Goal: Task Accomplishment & Management: Use online tool/utility

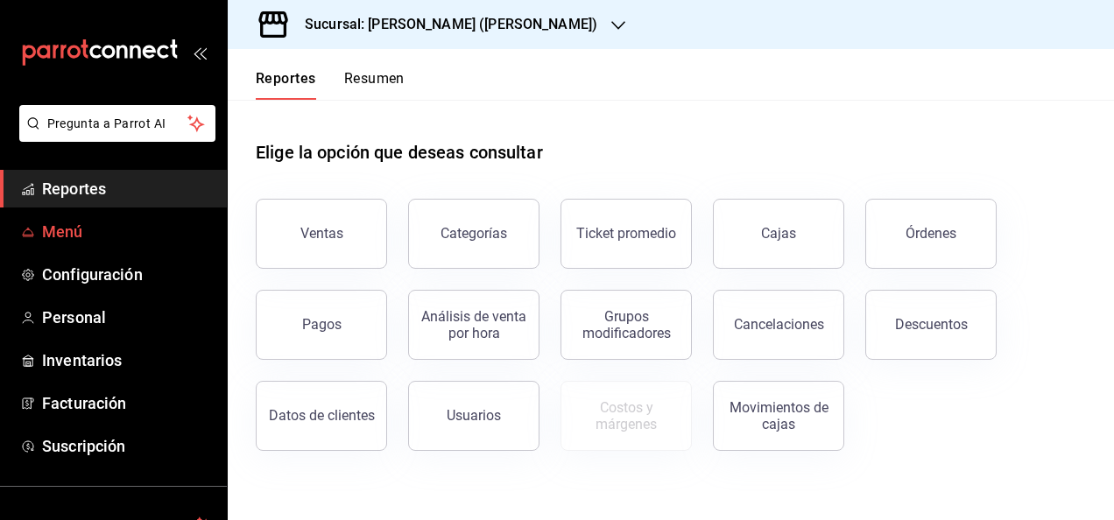
click at [72, 221] on span "Menú" at bounding box center [127, 232] width 171 height 24
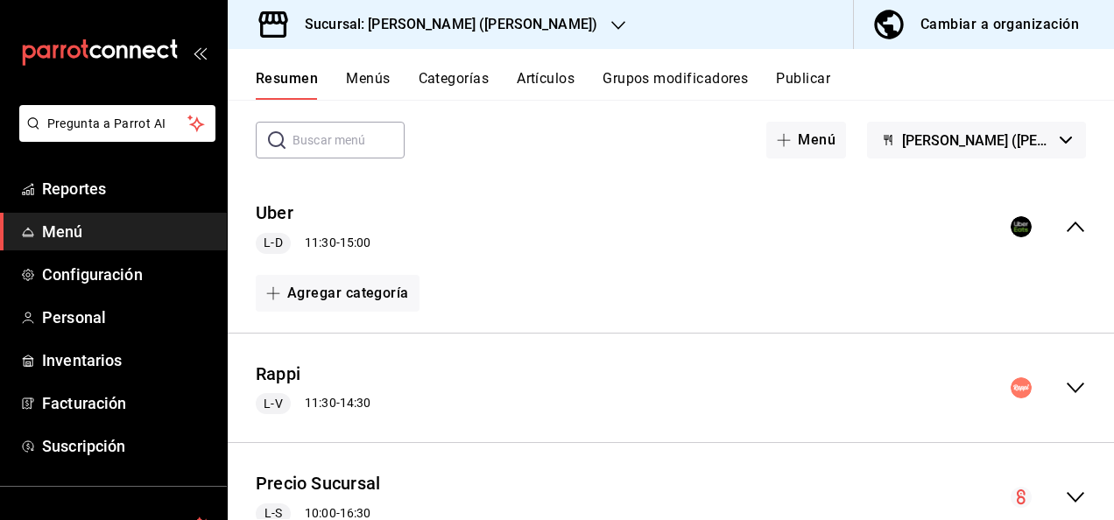
scroll to position [105, 0]
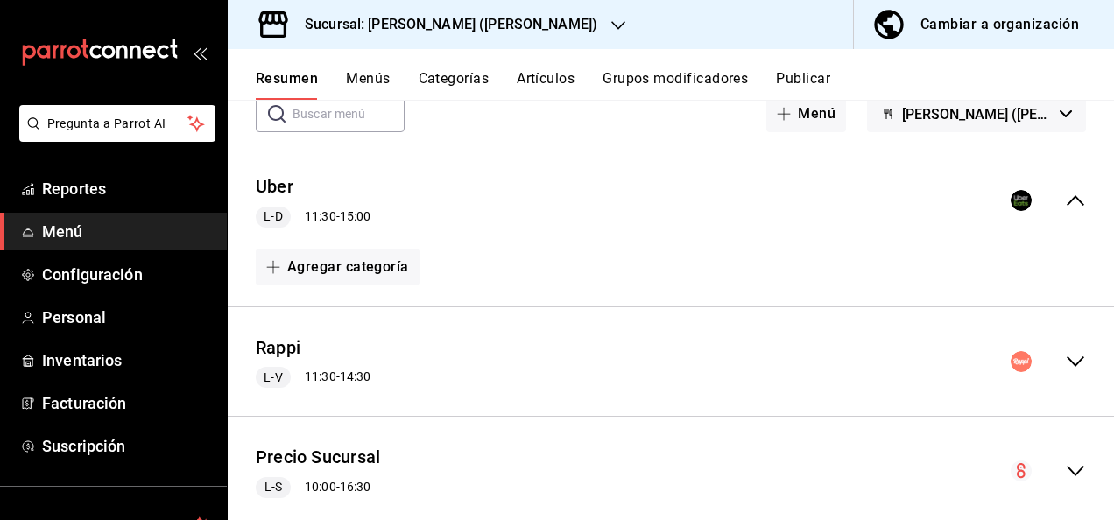
click at [1065, 347] on div "Rappi L-V 11:30 - 14:30" at bounding box center [671, 361] width 886 height 81
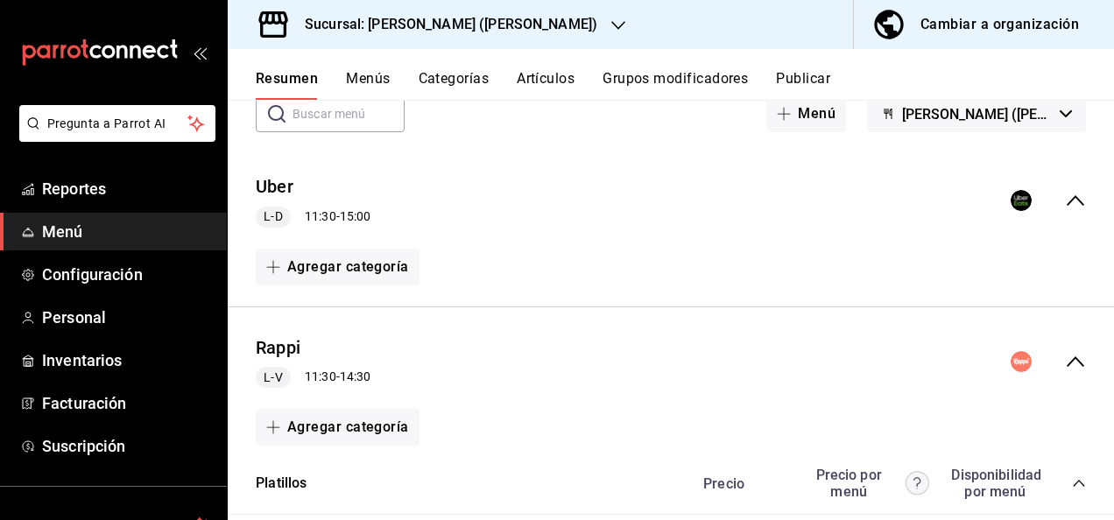
click at [1072, 482] on icon "collapse-category-row" at bounding box center [1079, 483] width 14 height 14
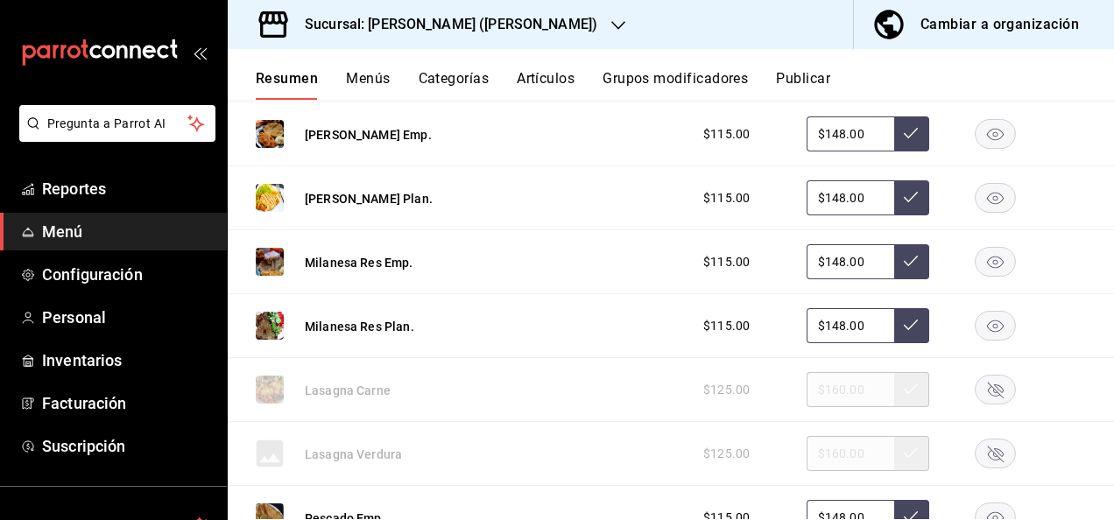
scroll to position [1086, 0]
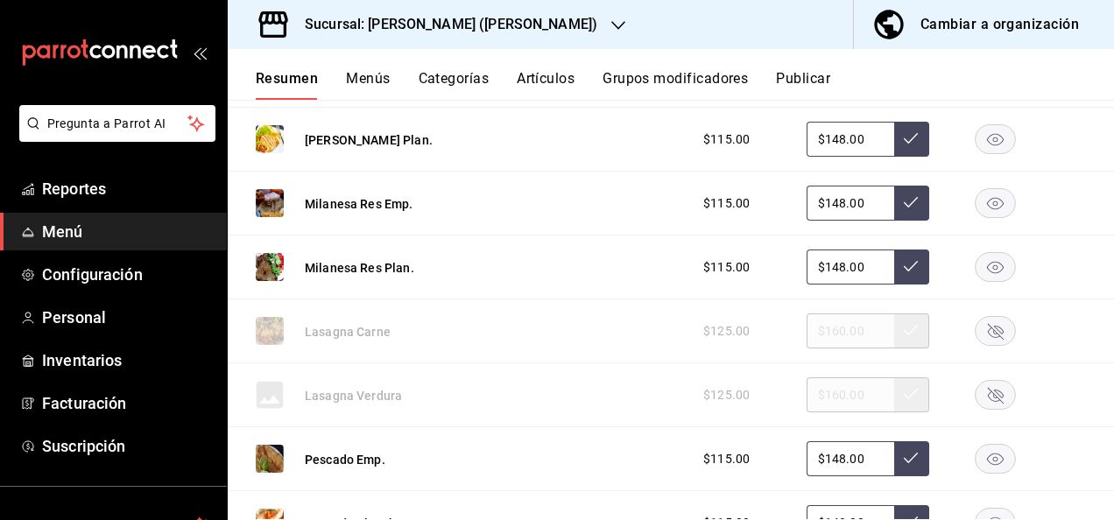
click at [984, 322] on rect "button" at bounding box center [996, 331] width 40 height 29
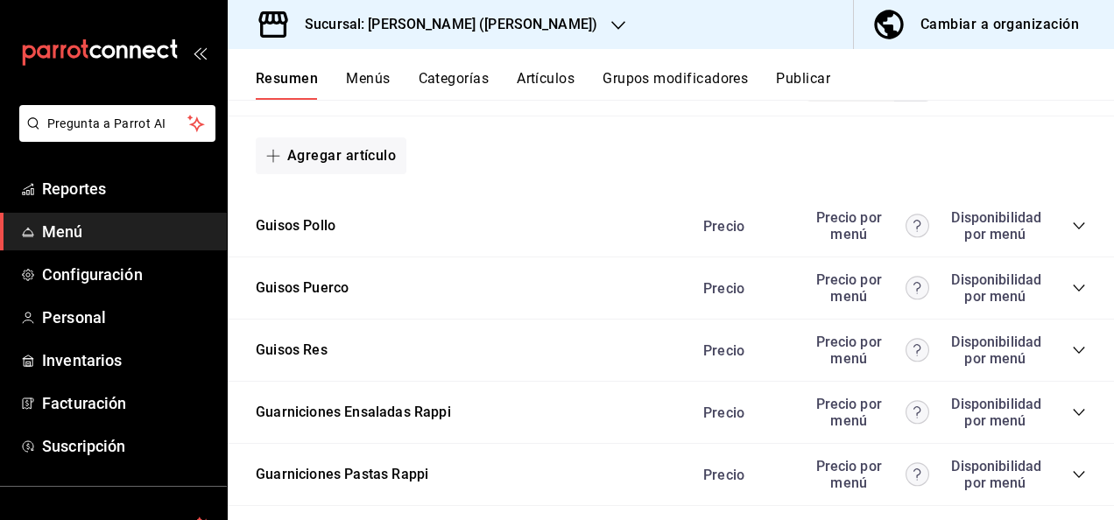
scroll to position [1879, 0]
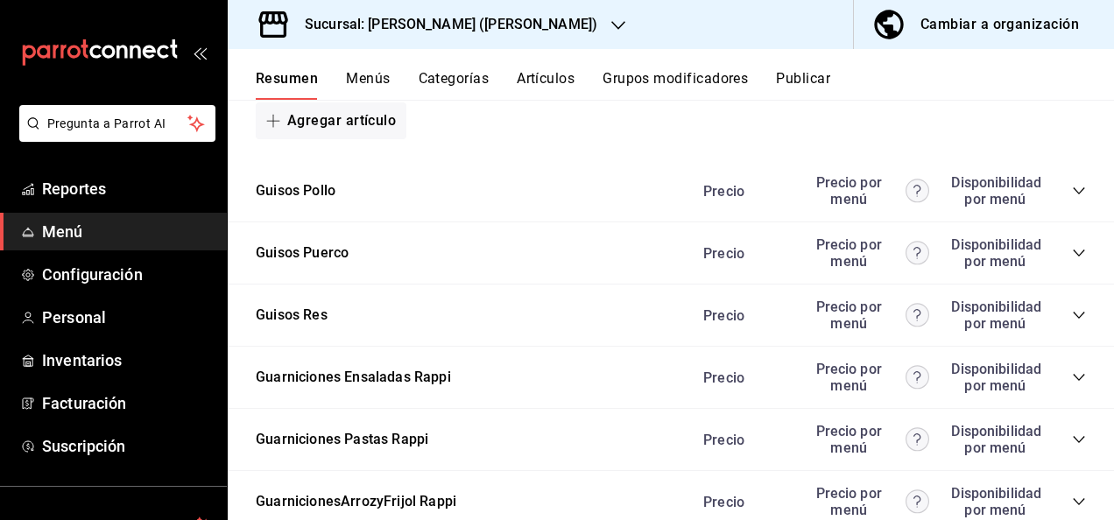
click at [1072, 250] on icon "collapse-category-row" at bounding box center [1079, 253] width 14 height 14
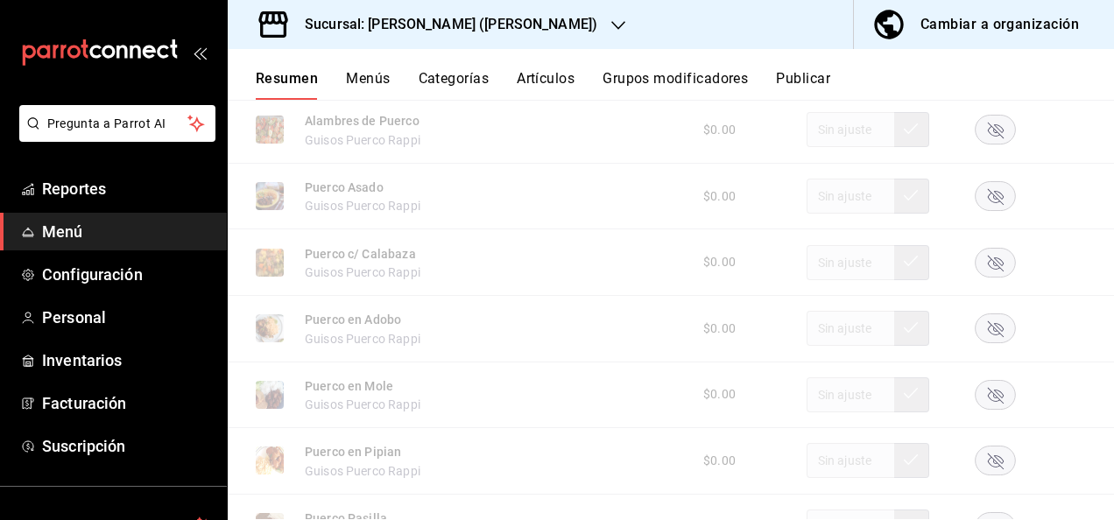
scroll to position [2218, 0]
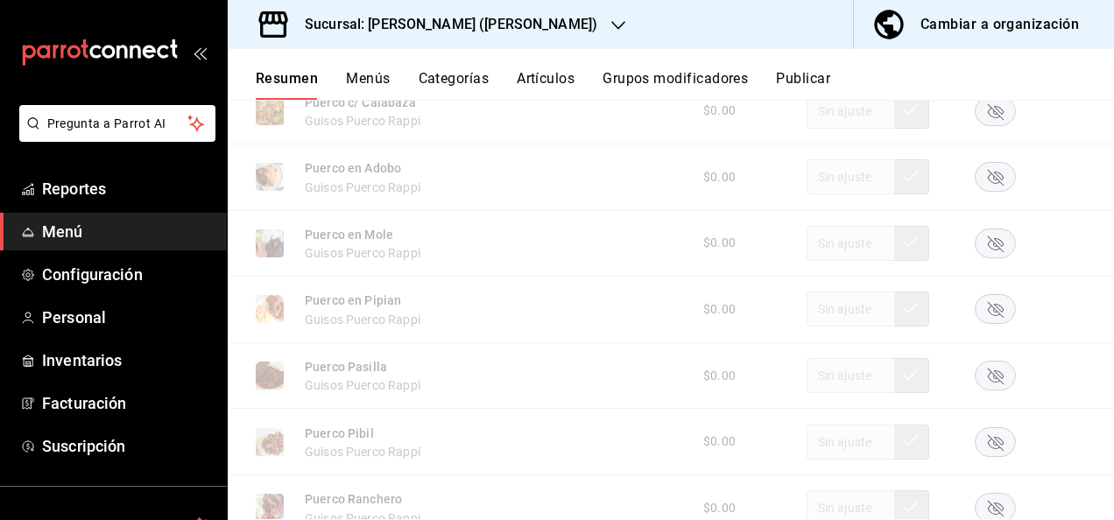
click at [986, 376] on rect "button" at bounding box center [996, 376] width 40 height 29
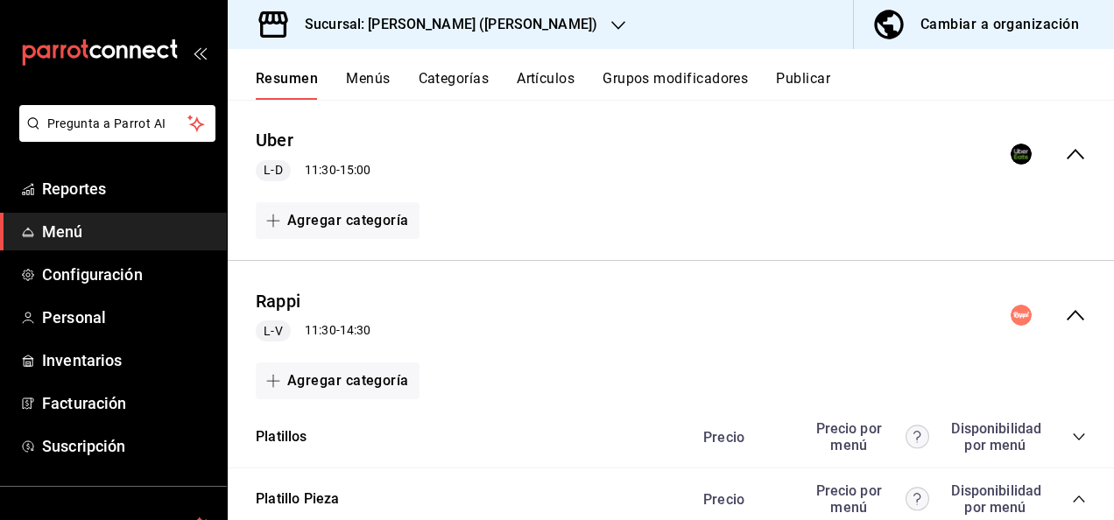
scroll to position [0, 0]
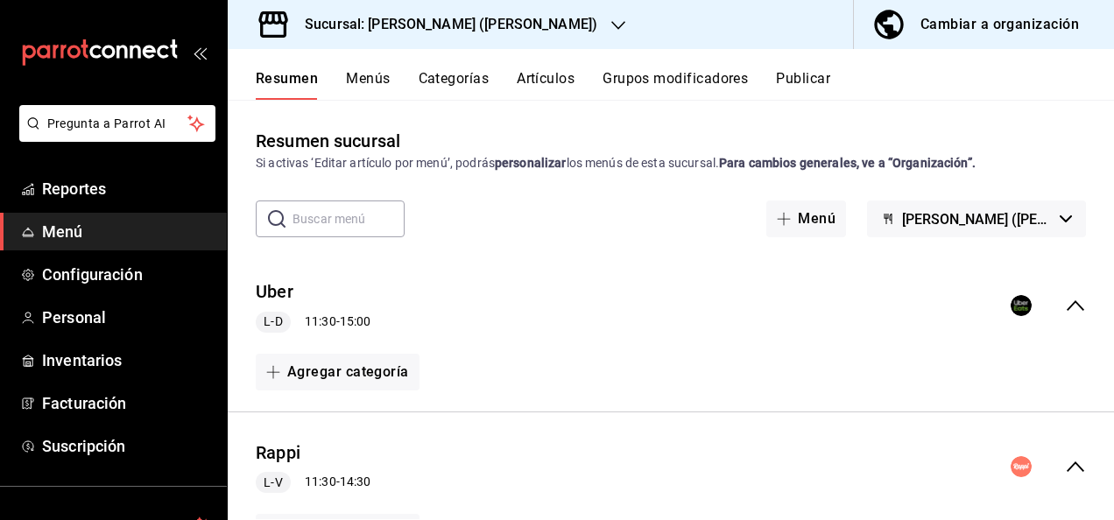
click at [814, 77] on button "Publicar" at bounding box center [803, 85] width 54 height 30
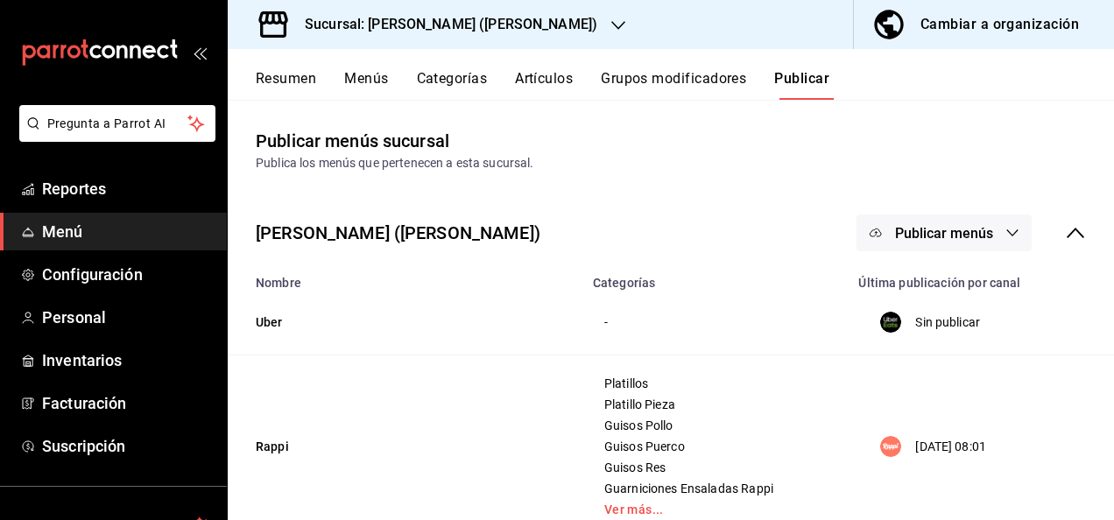
click at [971, 242] on button "Publicar menús" at bounding box center [943, 233] width 175 height 37
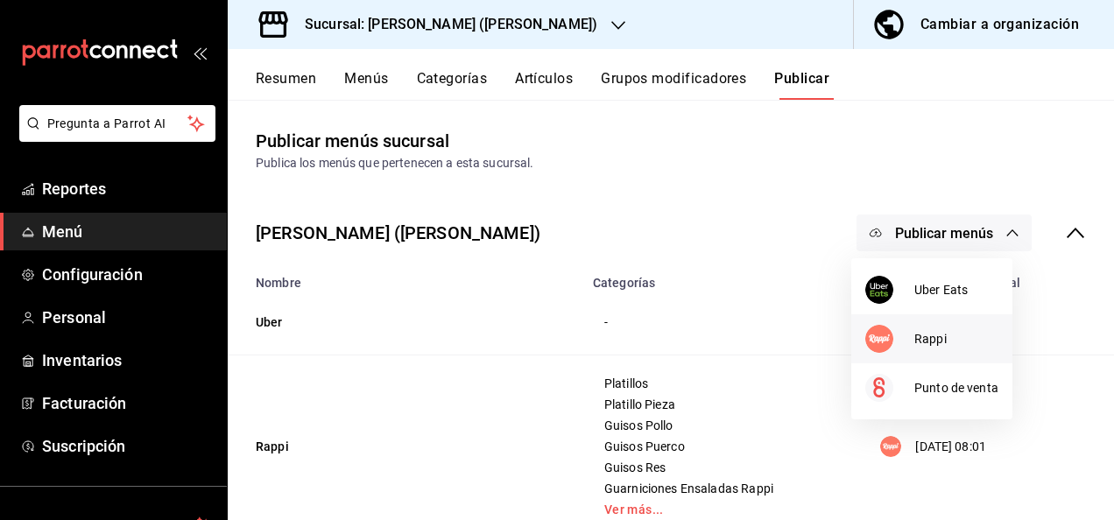
click at [921, 334] on span "Rappi" at bounding box center [956, 339] width 84 height 18
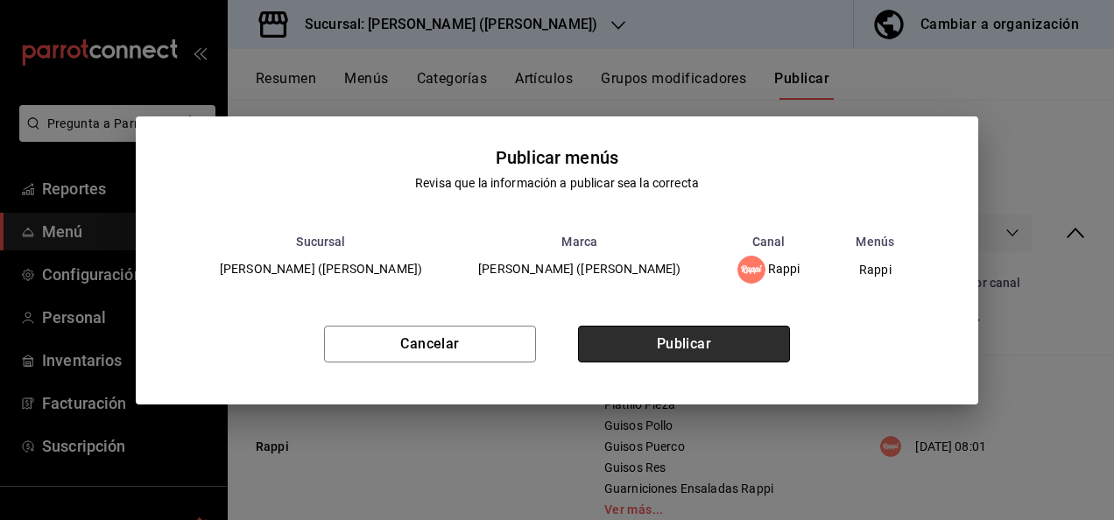
click at [692, 352] on button "Publicar" at bounding box center [684, 344] width 212 height 37
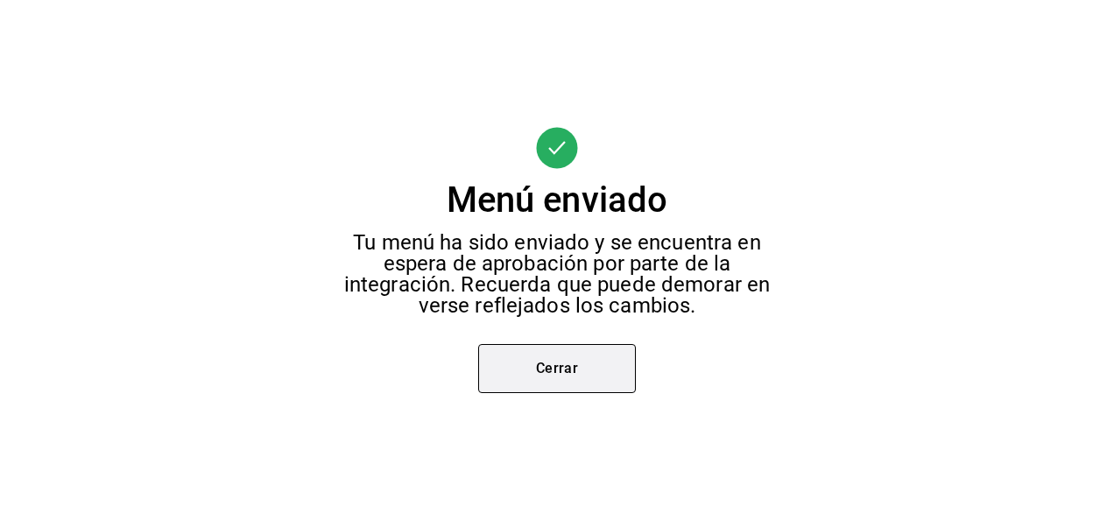
click at [587, 370] on button "Cerrar" at bounding box center [557, 368] width 158 height 49
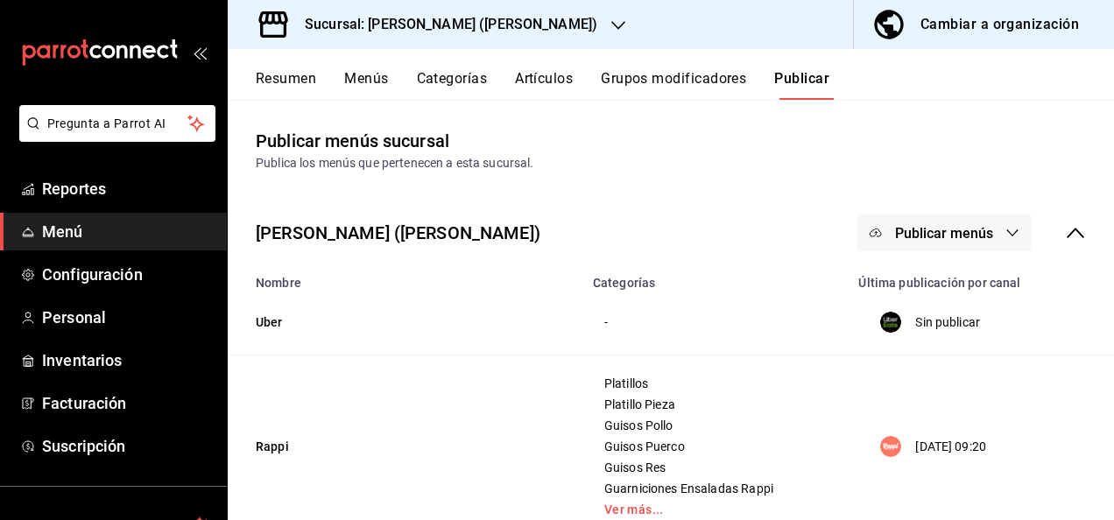
click at [426, 28] on h3 "Sucursal: [PERSON_NAME] ([PERSON_NAME])" at bounding box center [444, 24] width 307 height 21
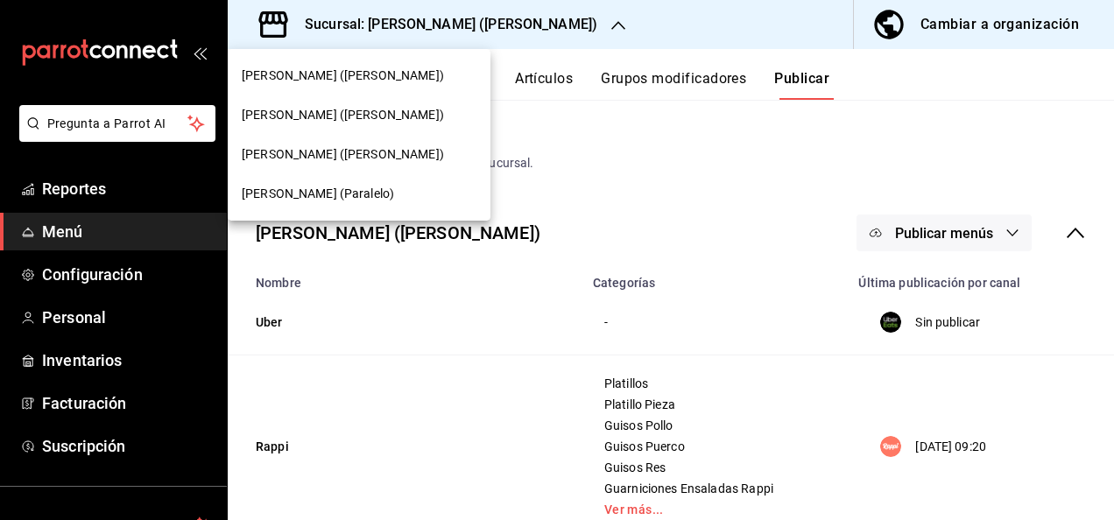
click at [301, 201] on span "[PERSON_NAME] (Paralelo)" at bounding box center [318, 194] width 152 height 18
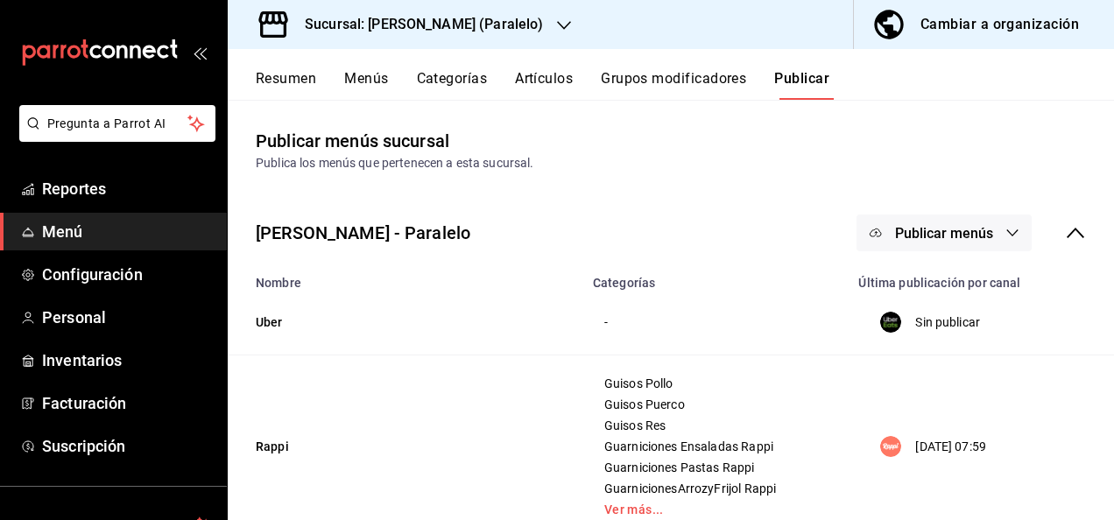
click at [289, 75] on button "Resumen" at bounding box center [286, 85] width 60 height 30
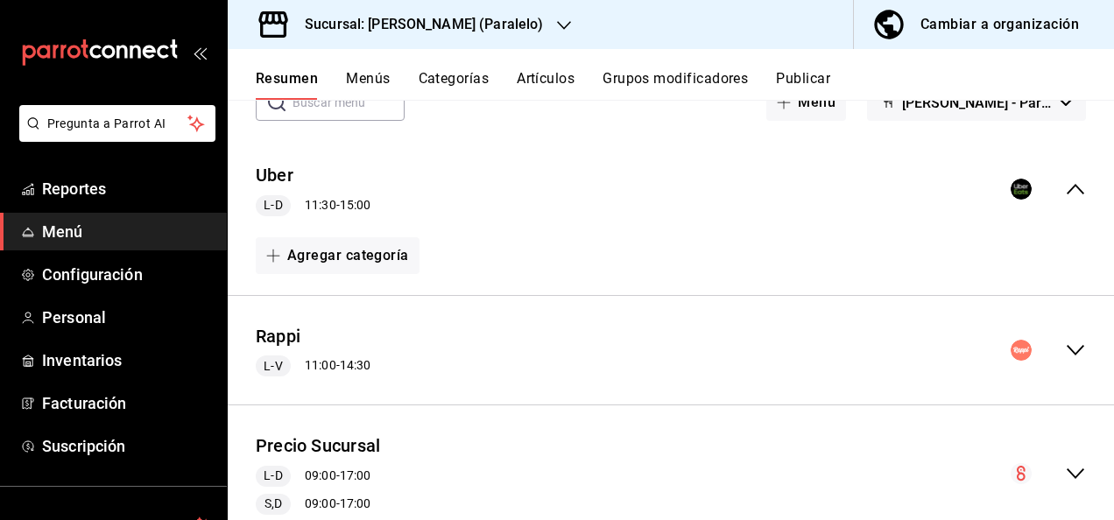
scroll to position [151, 0]
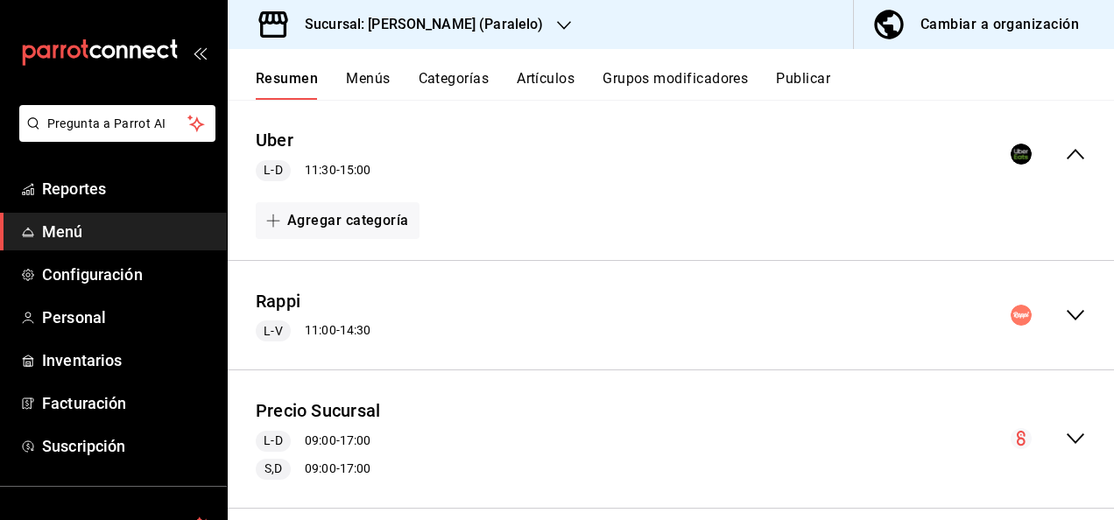
click at [1065, 312] on icon "collapse-menu-row" at bounding box center [1075, 315] width 21 height 21
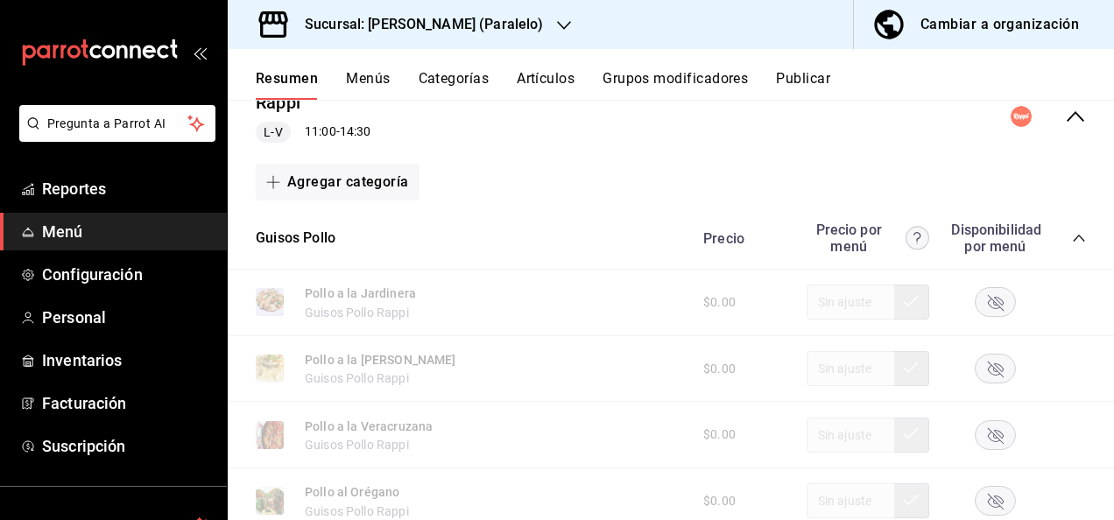
scroll to position [408, 0]
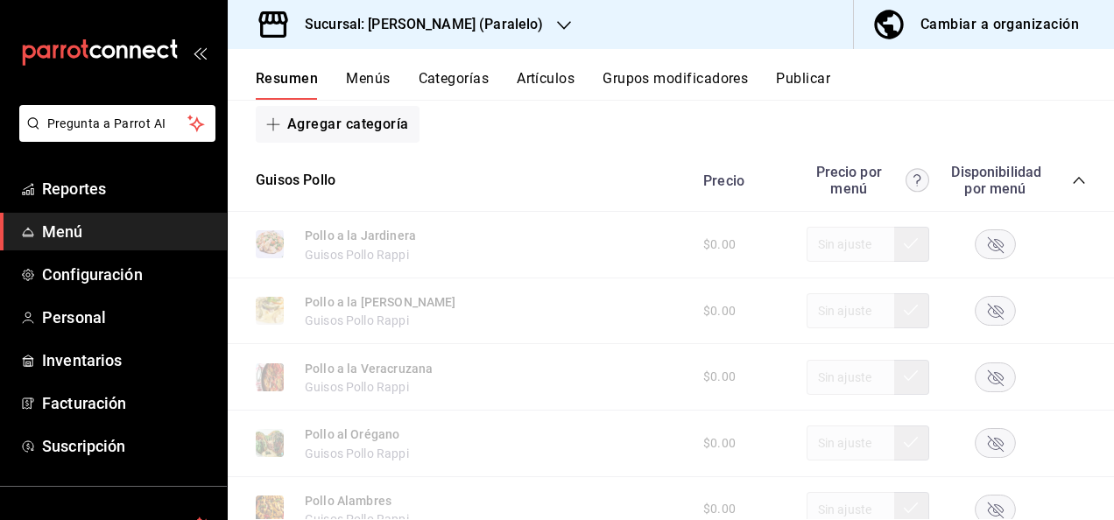
click at [1073, 177] on icon "collapse-category-row" at bounding box center [1078, 180] width 11 height 7
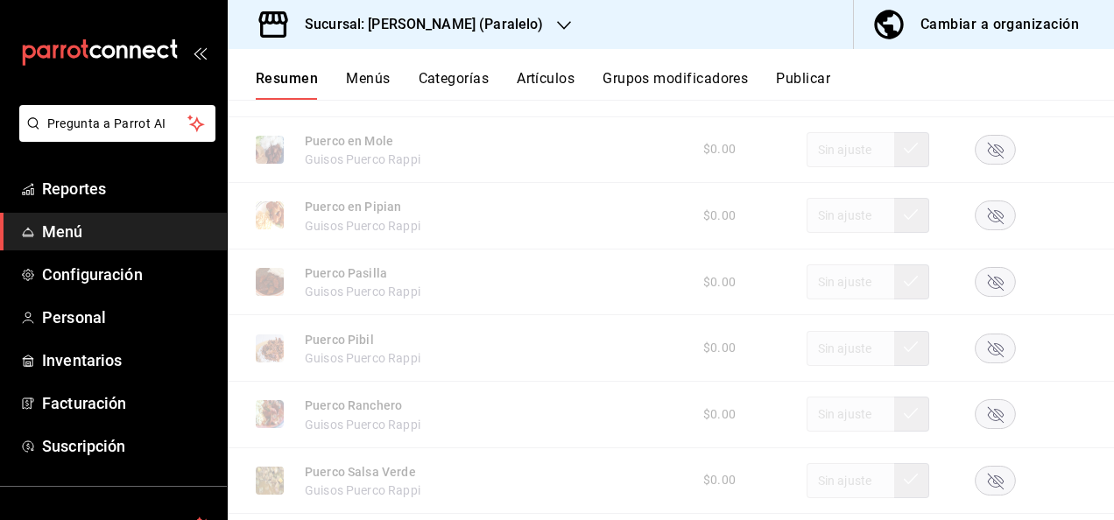
scroll to position [841, 0]
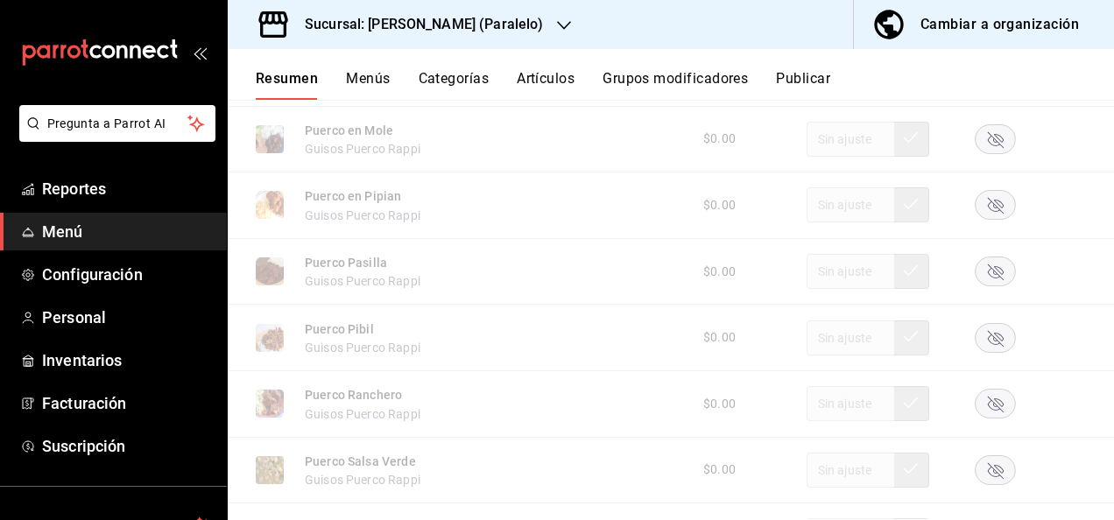
click at [986, 284] on rect "button" at bounding box center [996, 271] width 40 height 29
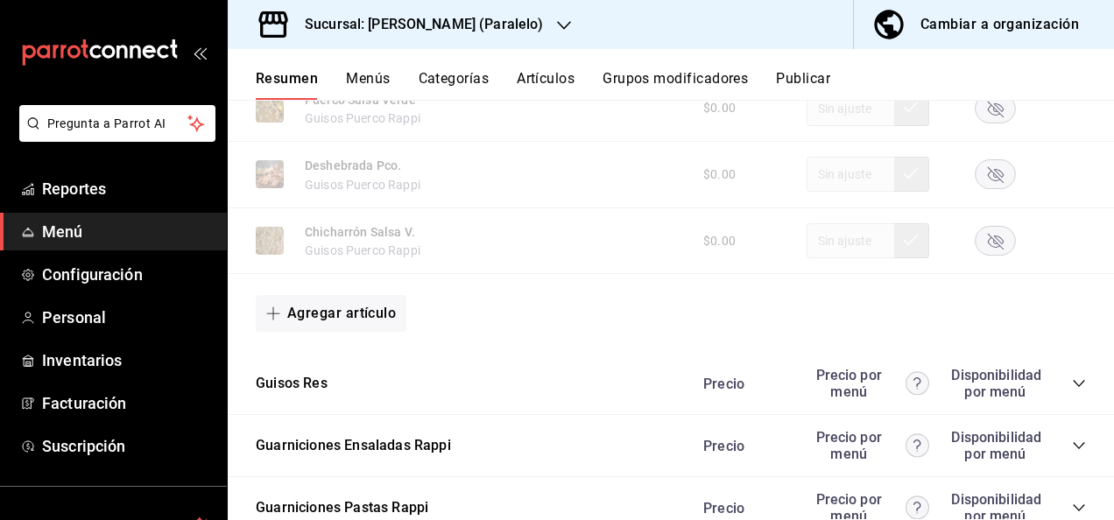
scroll to position [1342, 0]
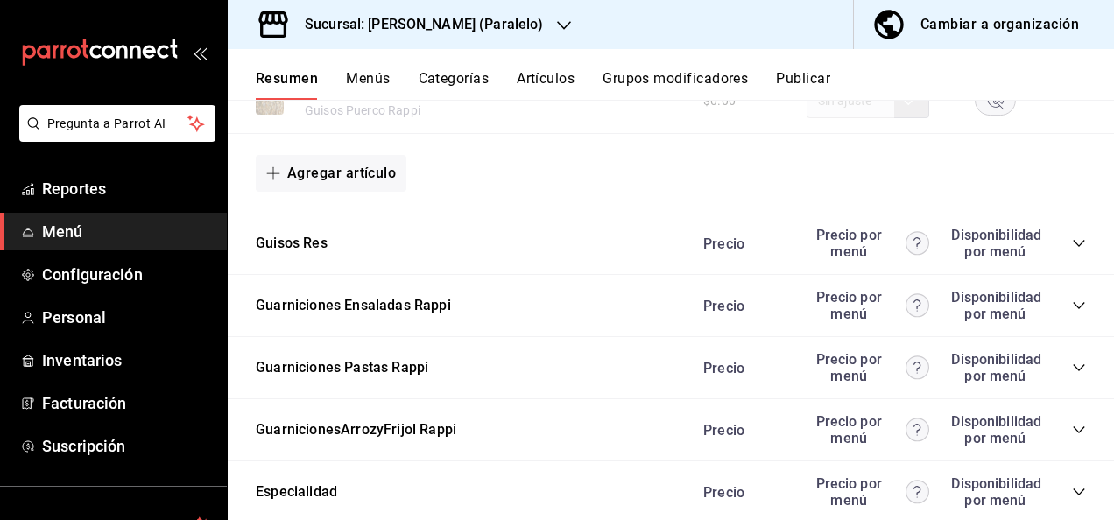
click at [1073, 247] on icon "collapse-category-row" at bounding box center [1078, 243] width 11 height 7
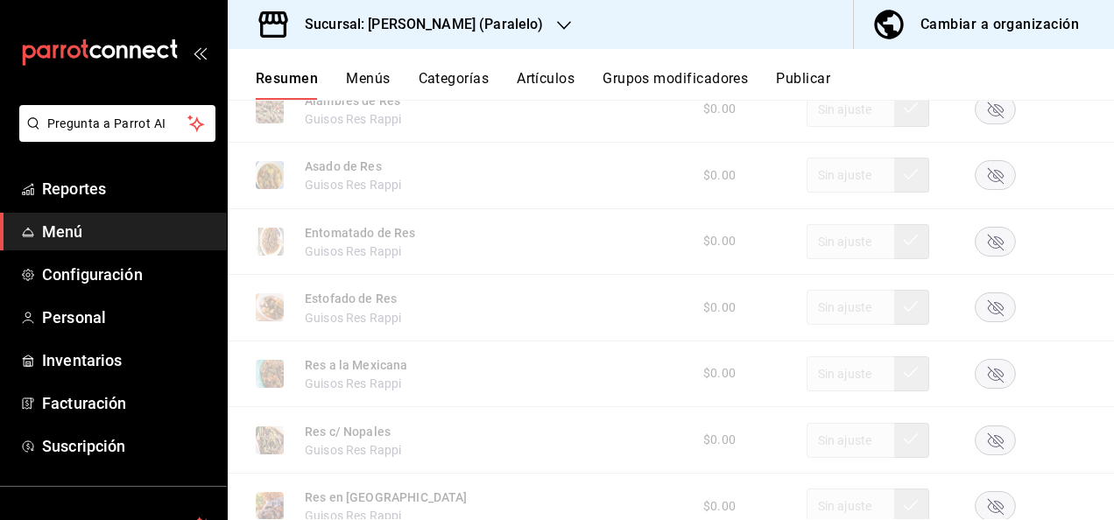
scroll to position [1704, 0]
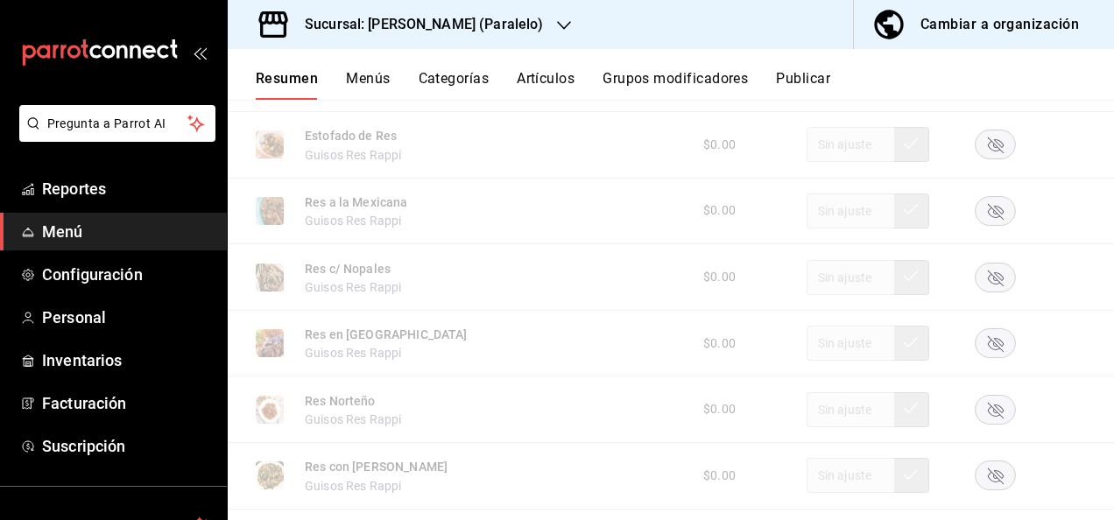
click at [981, 203] on rect "button" at bounding box center [996, 210] width 40 height 29
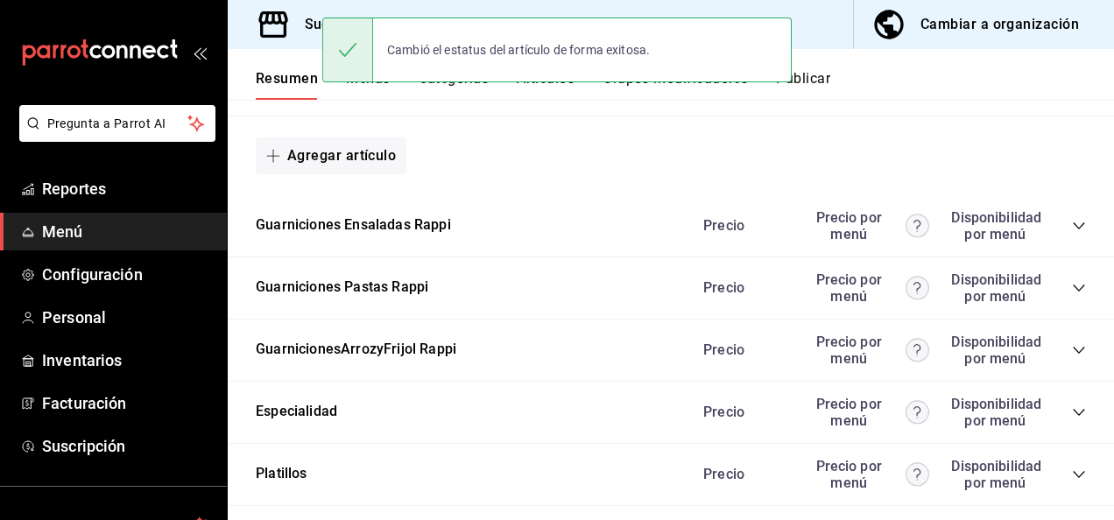
scroll to position [2452, 0]
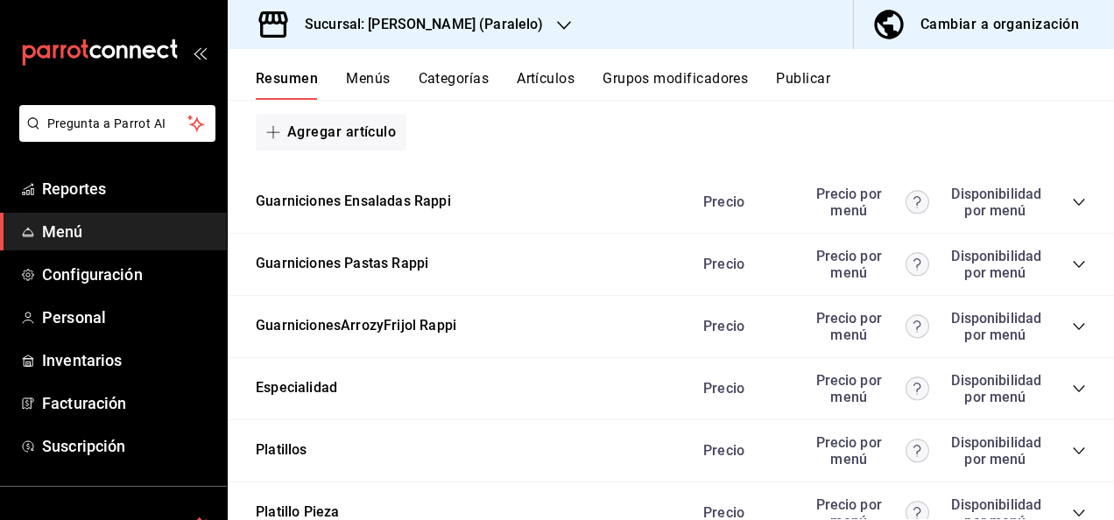
click at [1072, 270] on icon "collapse-category-row" at bounding box center [1079, 264] width 14 height 14
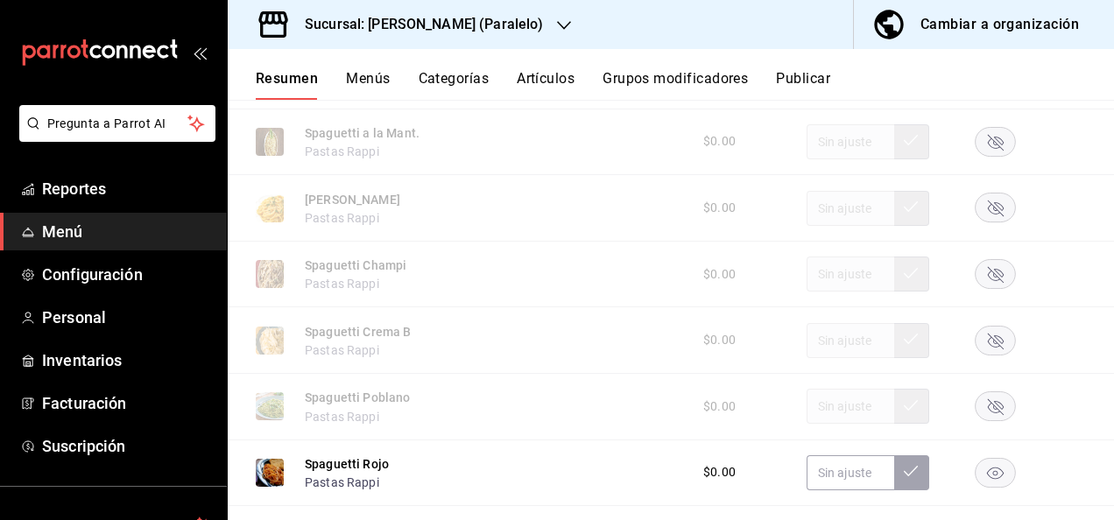
scroll to position [2732, 0]
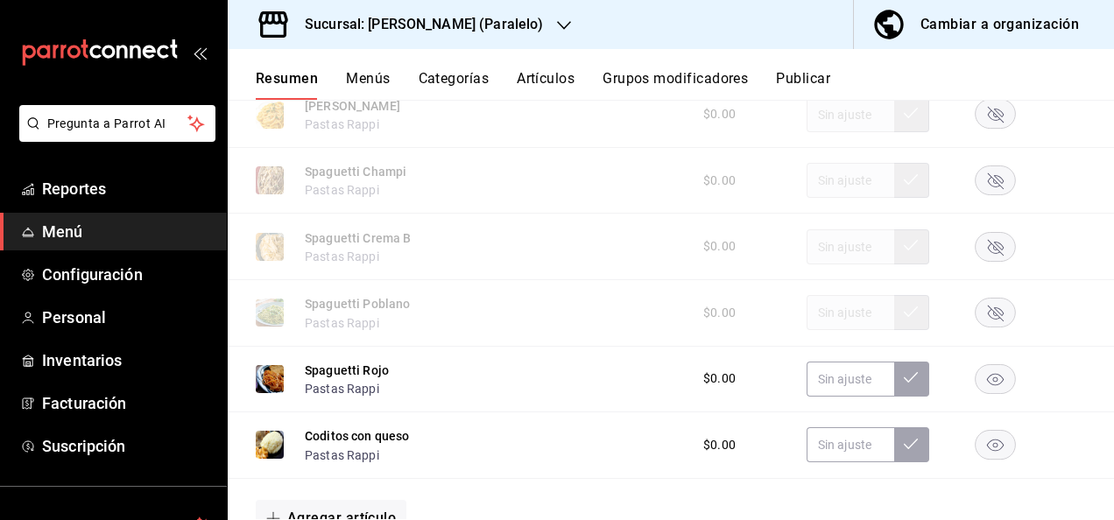
click at [976, 255] on rect "button" at bounding box center [996, 246] width 40 height 29
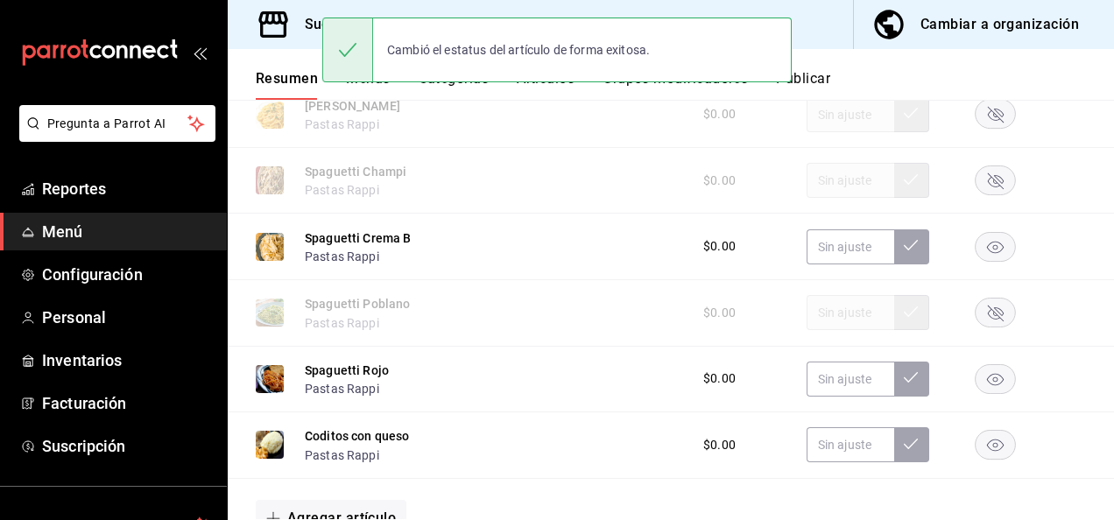
drag, startPoint x: 834, startPoint y: 74, endPoint x: 824, endPoint y: 76, distance: 10.0
click at [824, 76] on div "Resumen Menús Categorías Artículos Grupos modificadores Publicar" at bounding box center [685, 85] width 858 height 30
click at [824, 76] on button "Publicar" at bounding box center [803, 85] width 54 height 30
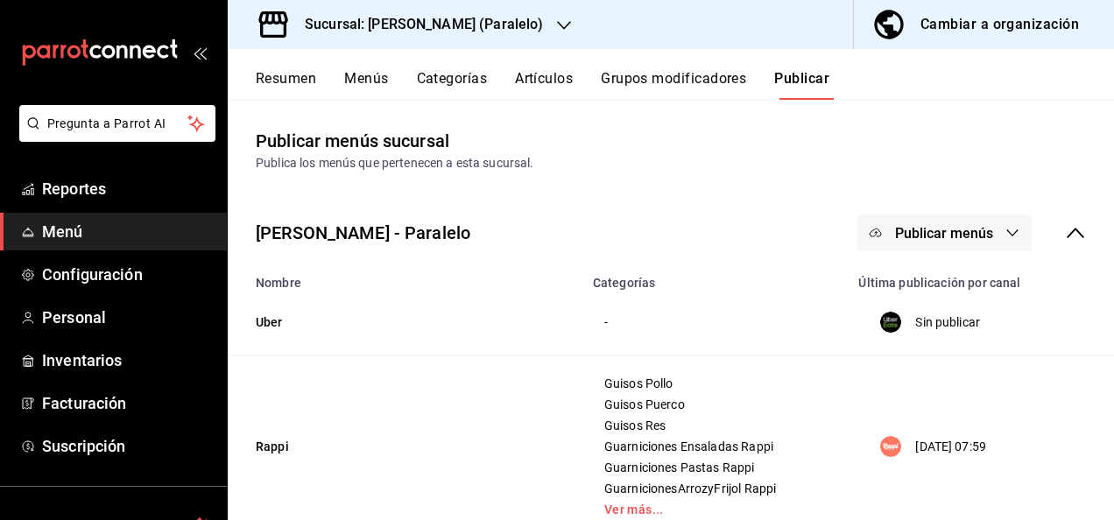
click at [1005, 230] on icon "button" at bounding box center [1012, 233] width 14 height 14
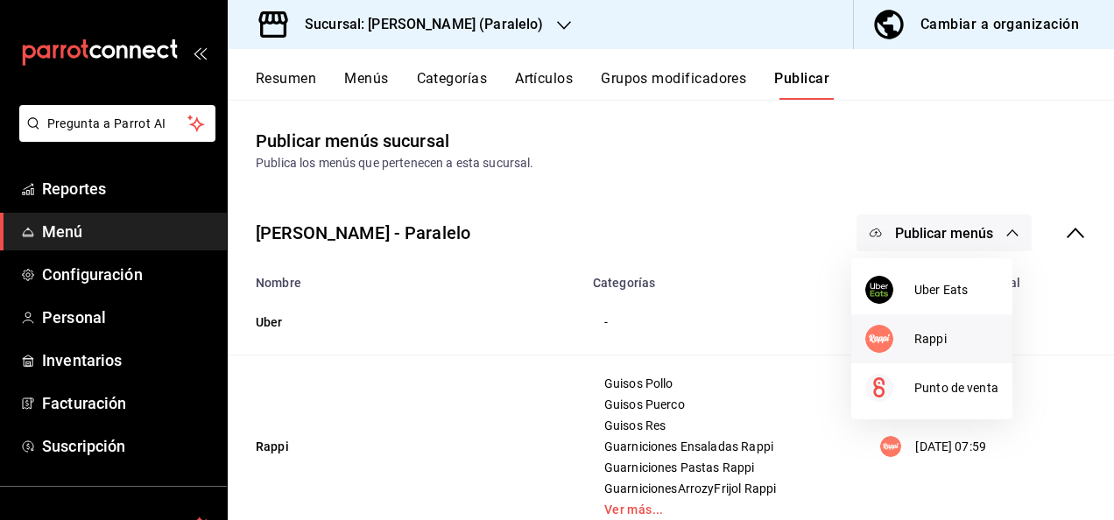
click at [928, 337] on span "Rappi" at bounding box center [956, 339] width 84 height 18
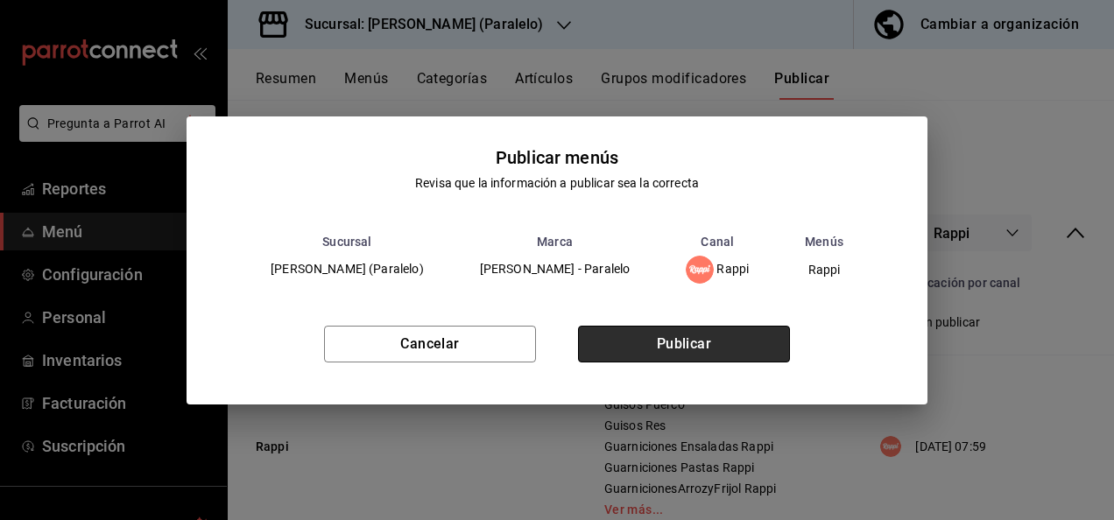
click at [728, 350] on button "Publicar" at bounding box center [684, 344] width 212 height 37
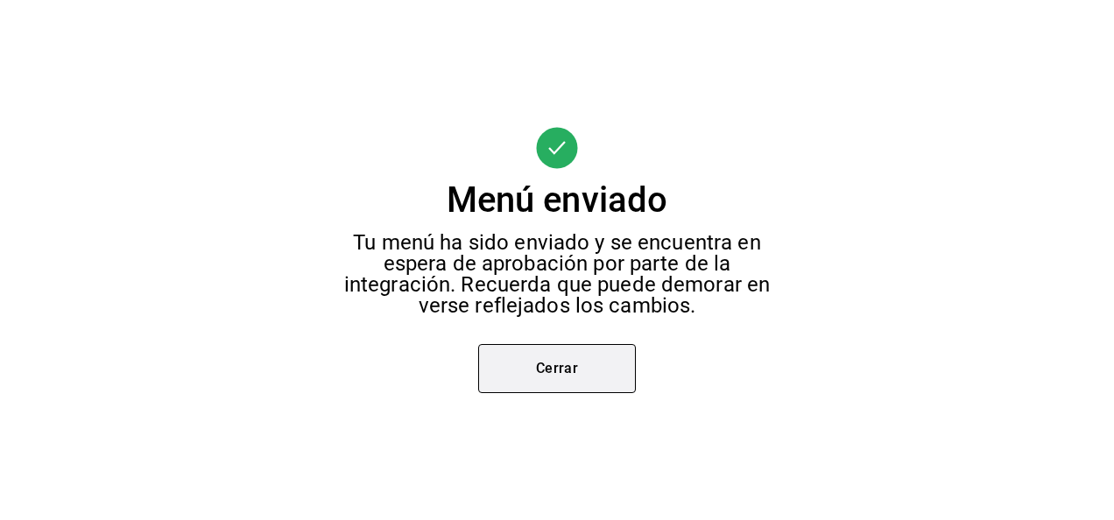
click at [560, 349] on button "Cerrar" at bounding box center [557, 368] width 158 height 49
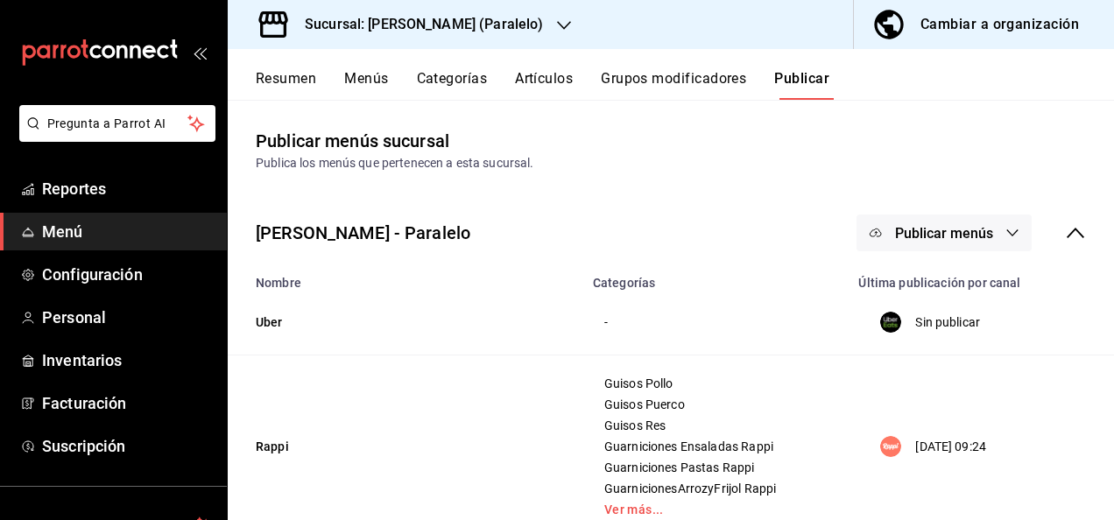
click at [473, 14] on h3 "Sucursal: [PERSON_NAME] (Paralelo)" at bounding box center [417, 24] width 252 height 21
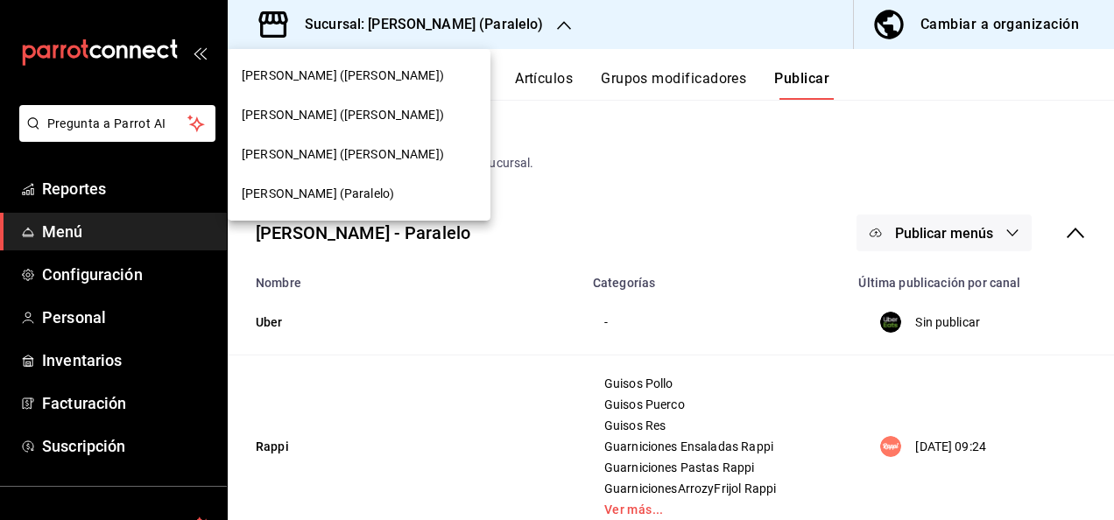
click at [307, 151] on span "[PERSON_NAME] ([PERSON_NAME])" at bounding box center [343, 154] width 202 height 18
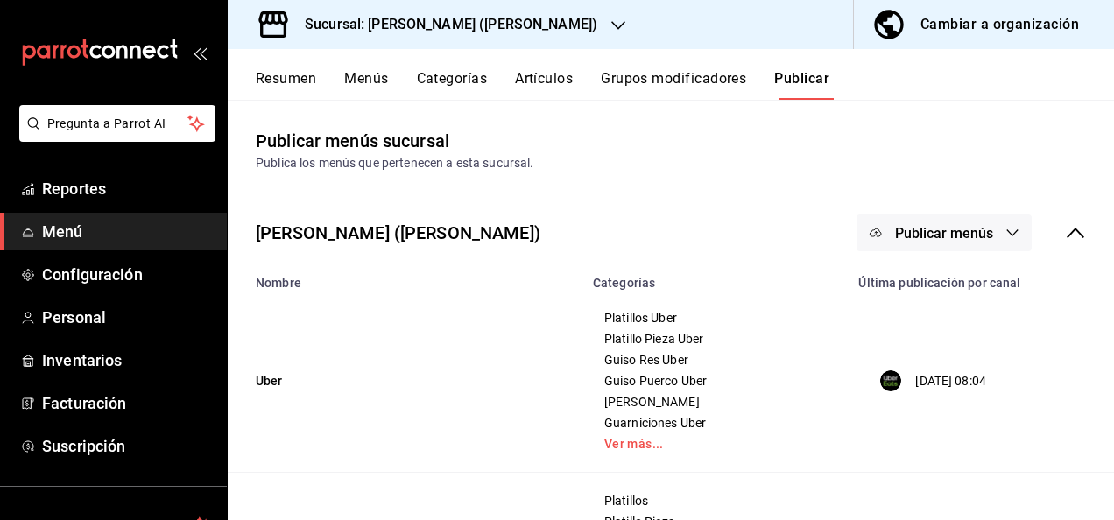
click at [290, 81] on button "Resumen" at bounding box center [286, 85] width 60 height 30
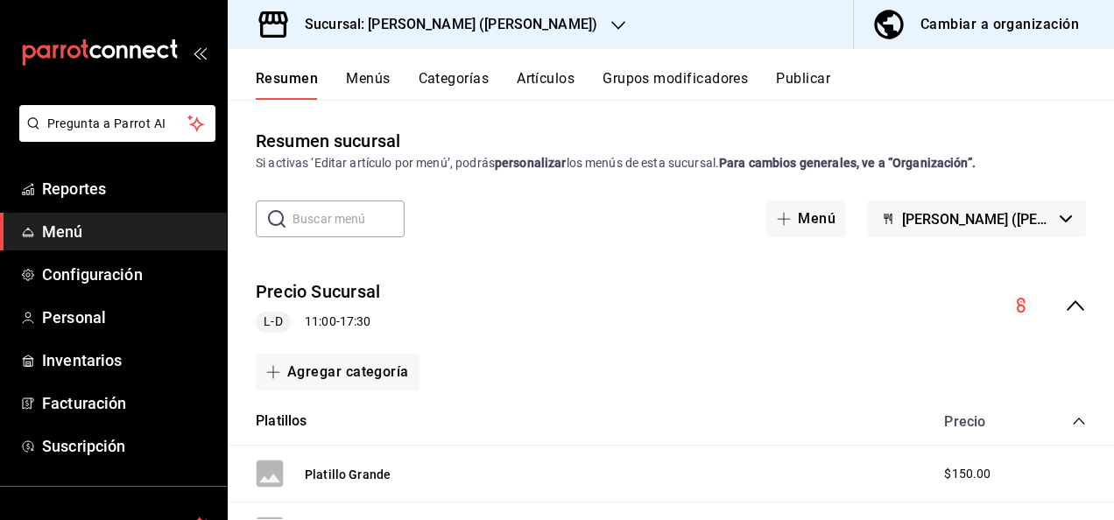
click at [1065, 307] on icon "collapse-menu-row" at bounding box center [1075, 305] width 21 height 21
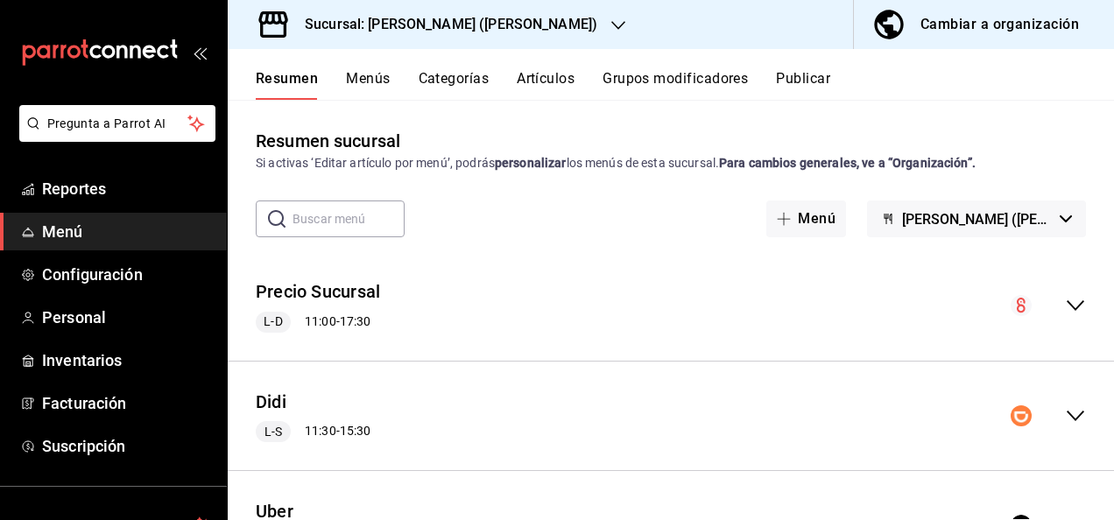
click at [1065, 405] on icon "collapse-menu-row" at bounding box center [1075, 415] width 21 height 21
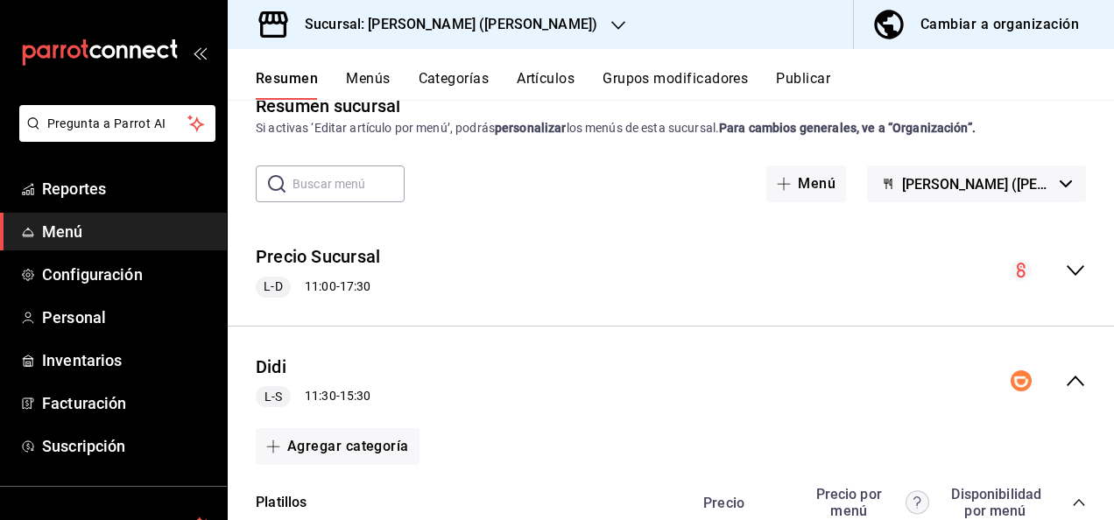
scroll to position [187, 0]
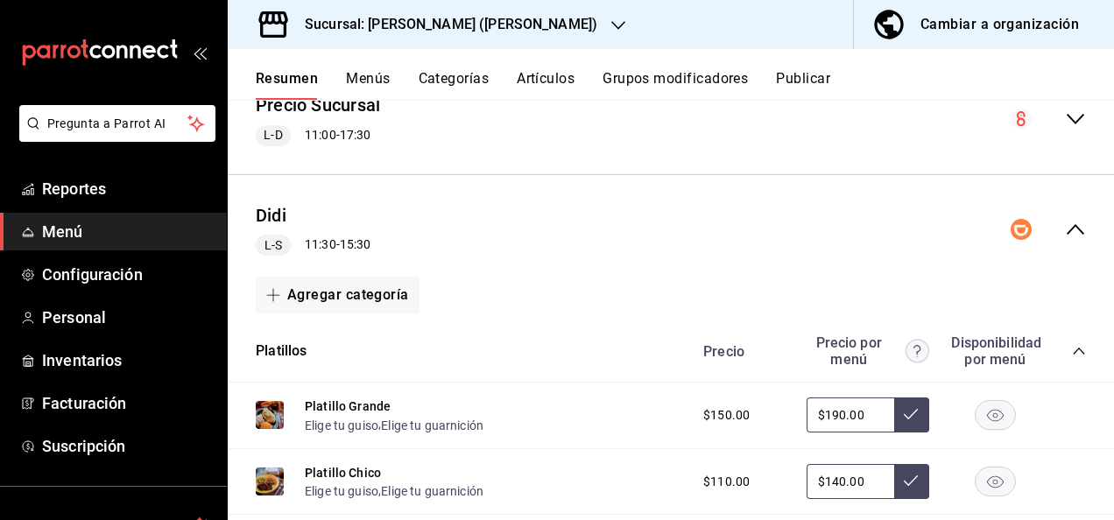
click at [1072, 347] on icon "collapse-category-row" at bounding box center [1079, 351] width 14 height 14
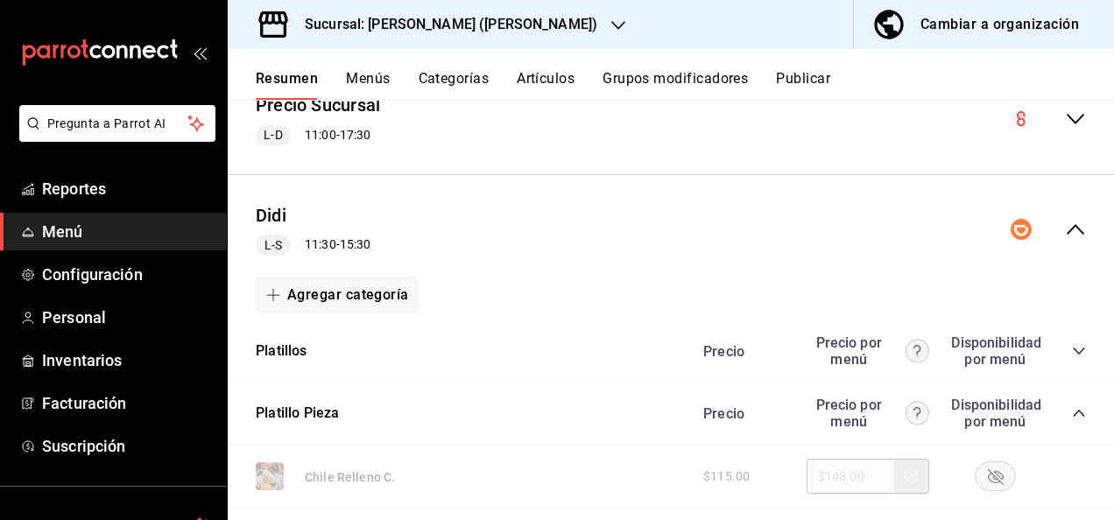
click at [1072, 411] on icon "collapse-category-row" at bounding box center [1079, 413] width 14 height 14
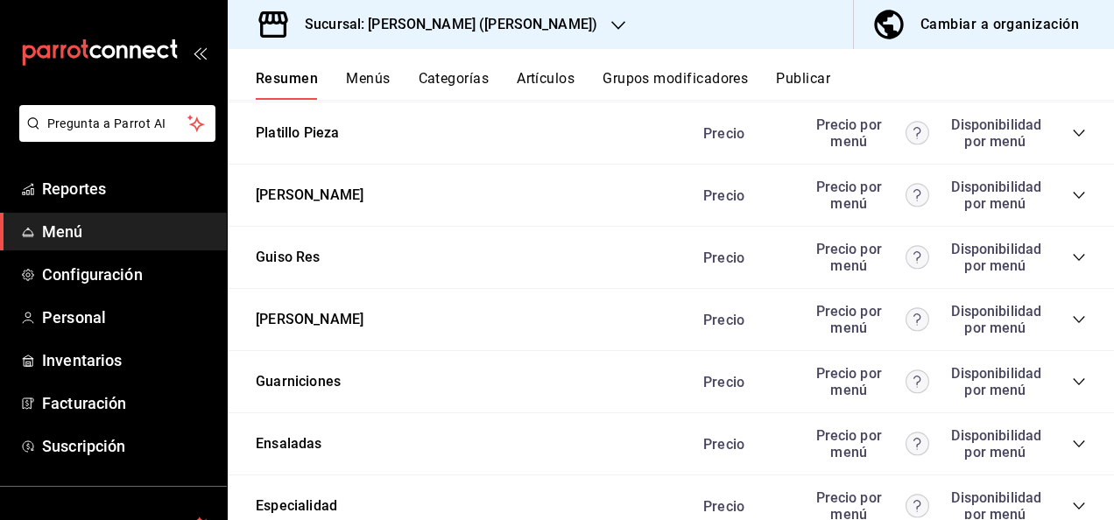
scroll to position [478, 0]
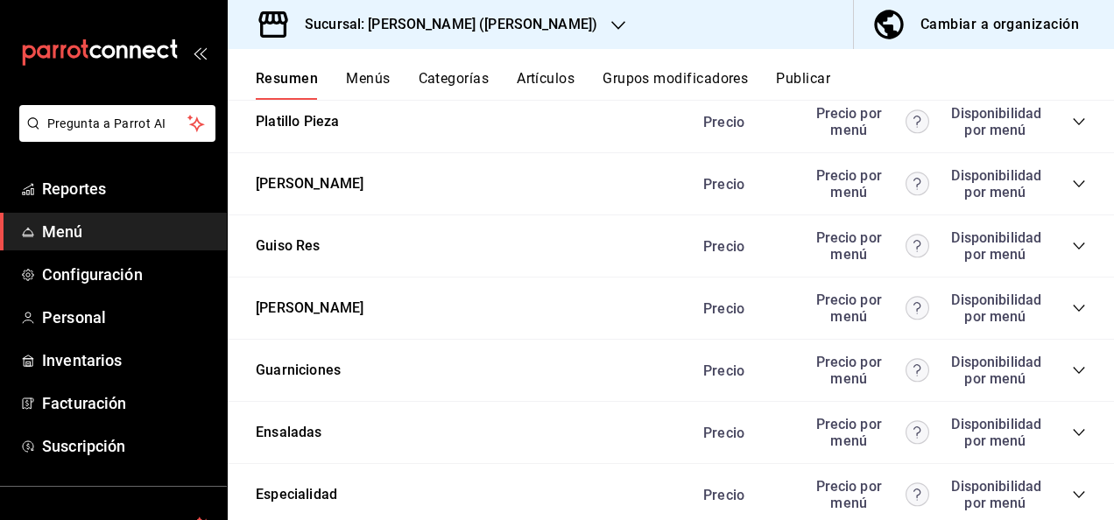
click at [1072, 244] on icon "collapse-category-row" at bounding box center [1079, 246] width 14 height 14
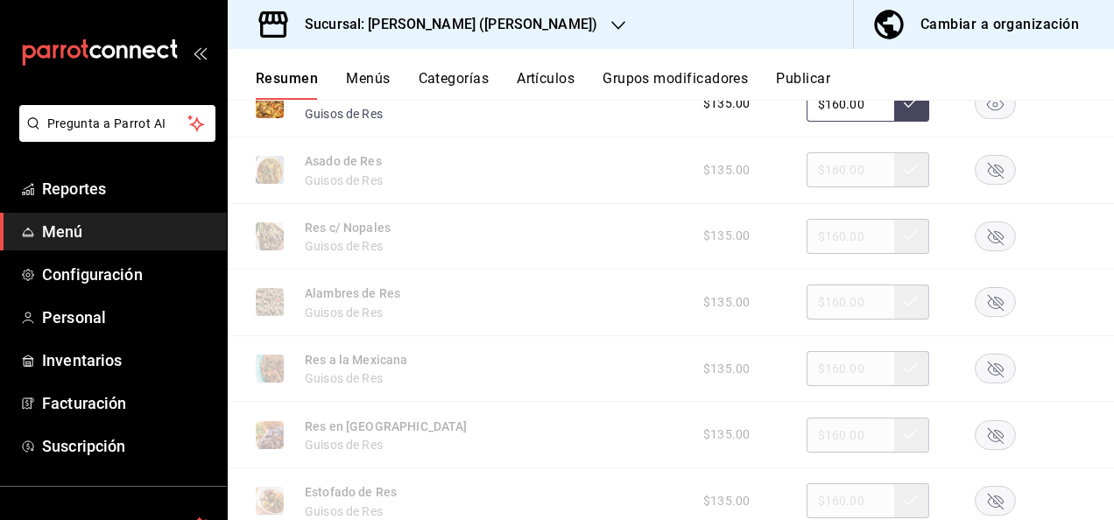
scroll to position [863, 0]
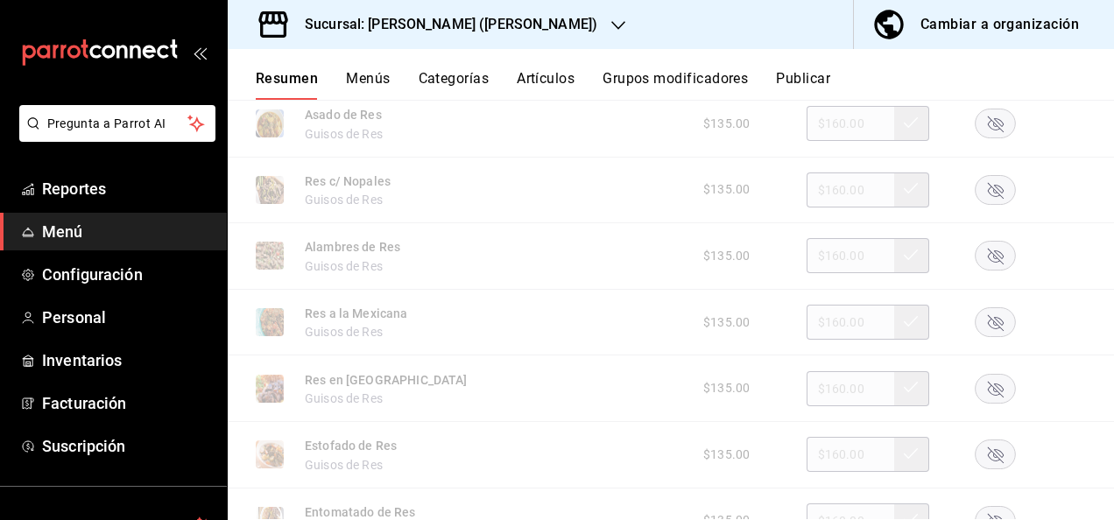
click at [976, 325] on rect "button" at bounding box center [996, 322] width 40 height 29
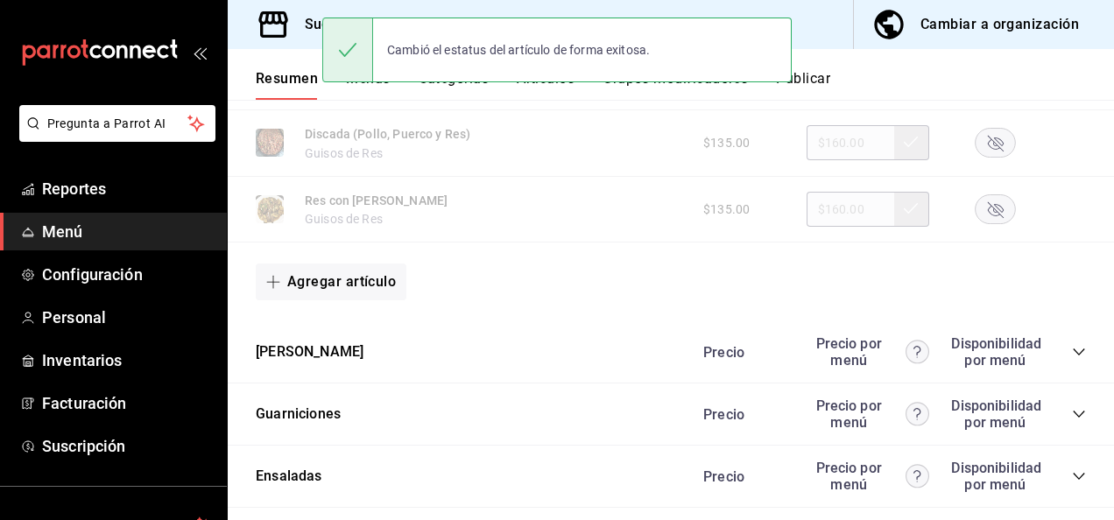
scroll to position [1342, 0]
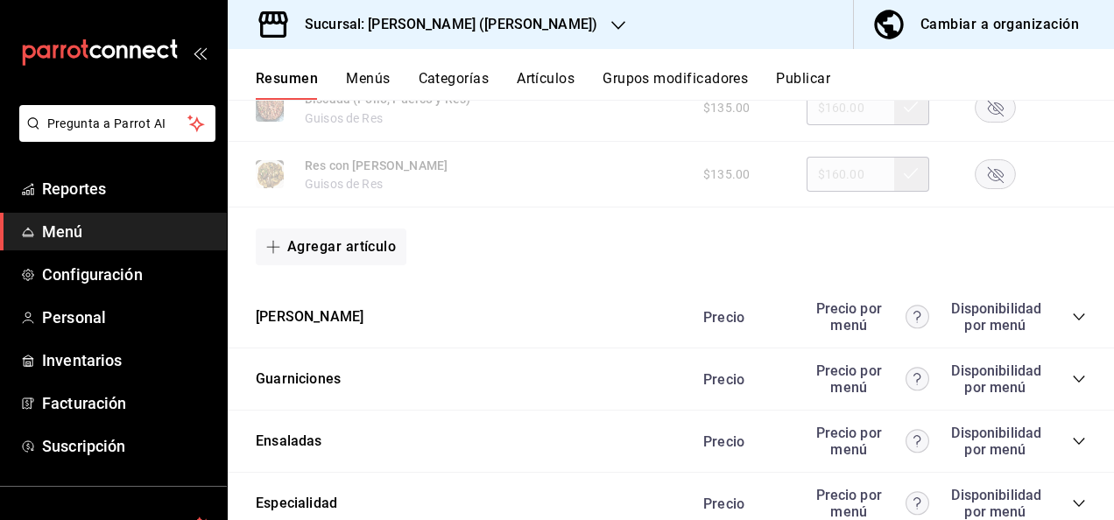
click at [1072, 319] on icon "collapse-category-row" at bounding box center [1079, 317] width 14 height 14
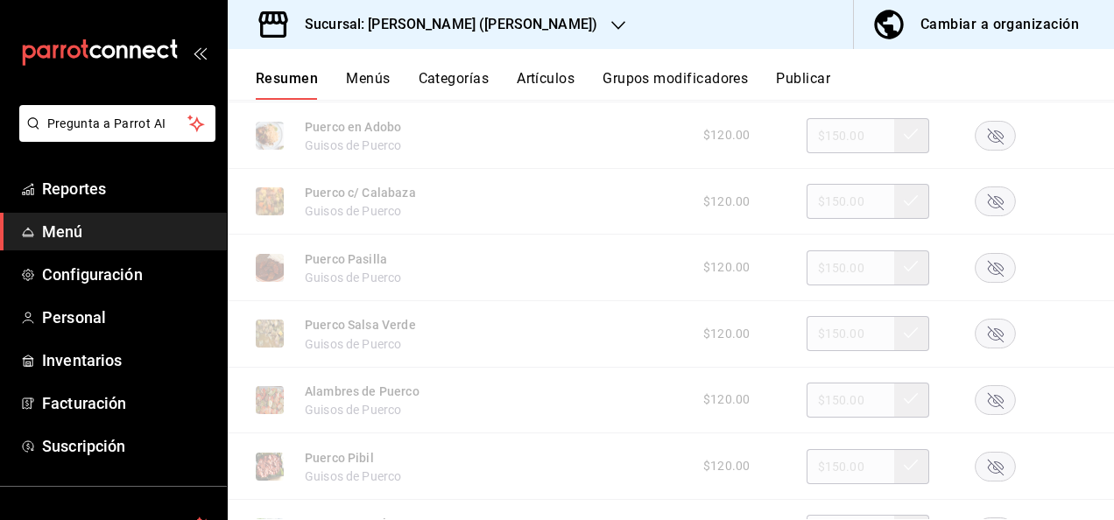
scroll to position [1938, 0]
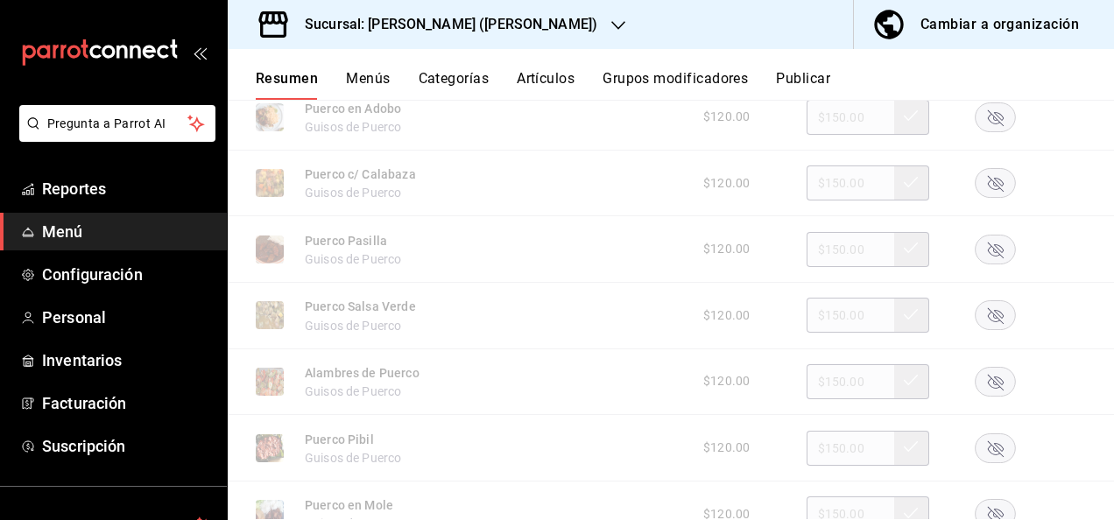
click at [977, 251] on rect "button" at bounding box center [996, 249] width 40 height 29
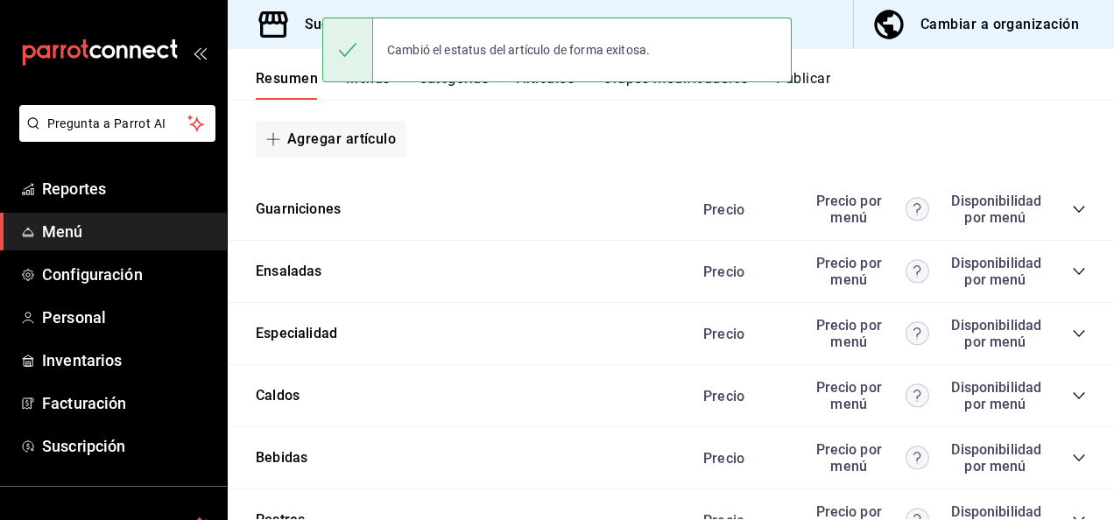
scroll to position [2487, 0]
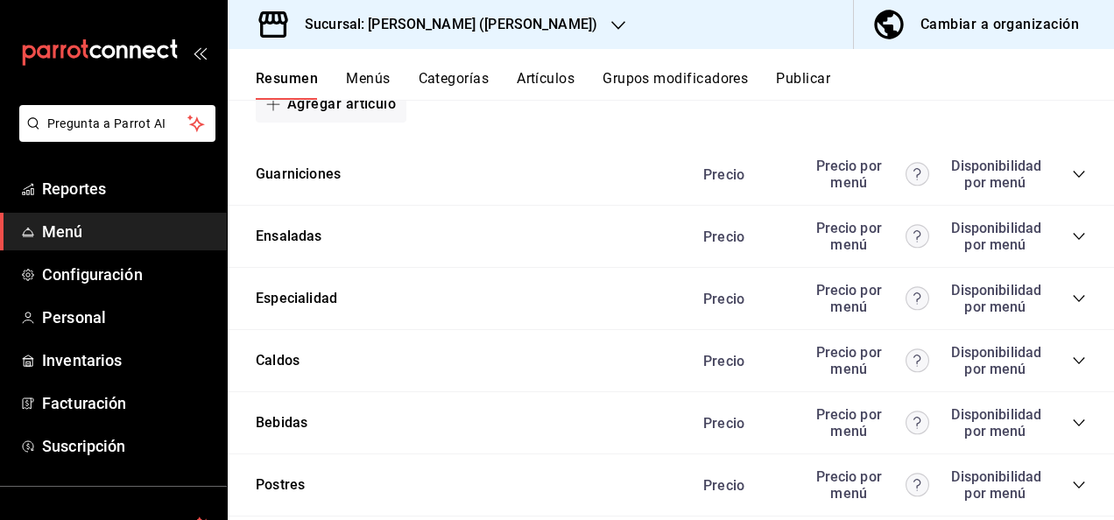
click at [1065, 174] on div "Precio Precio por menú Disponibilidad por menú" at bounding box center [886, 174] width 400 height 33
click at [1072, 181] on icon "collapse-category-row" at bounding box center [1079, 174] width 14 height 14
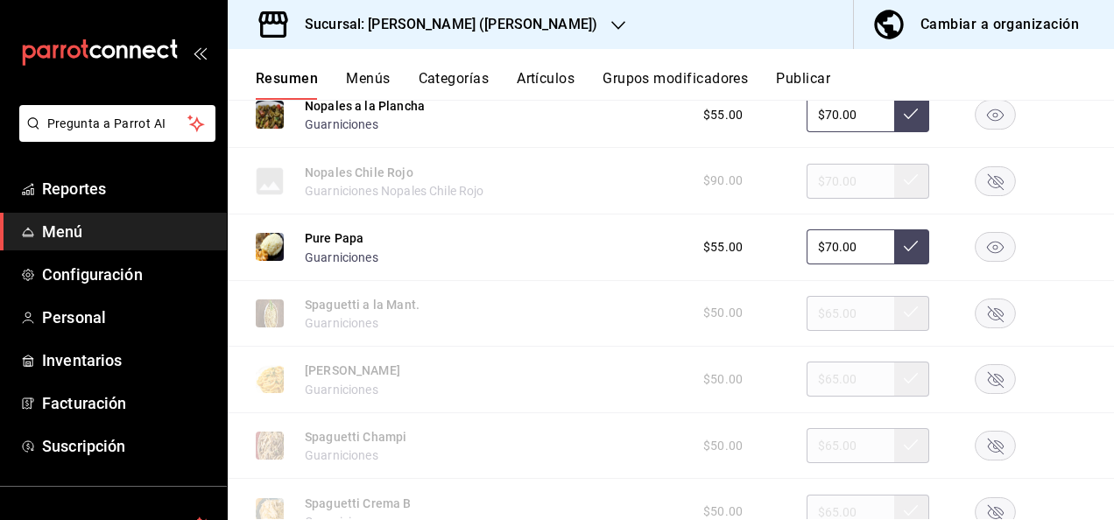
scroll to position [3245, 0]
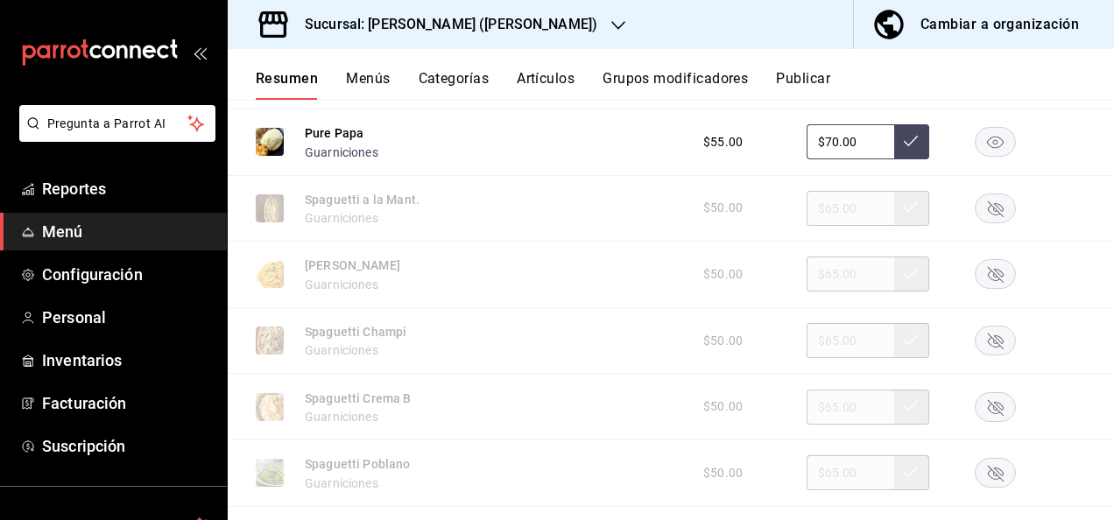
click at [993, 420] on rect "button" at bounding box center [996, 406] width 40 height 29
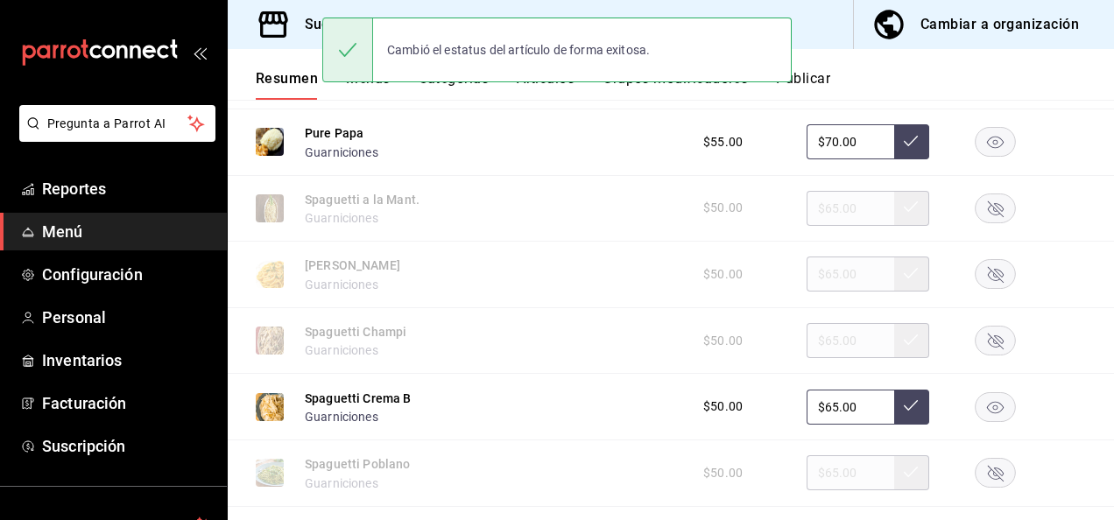
click at [980, 421] on rect "button" at bounding box center [996, 406] width 40 height 29
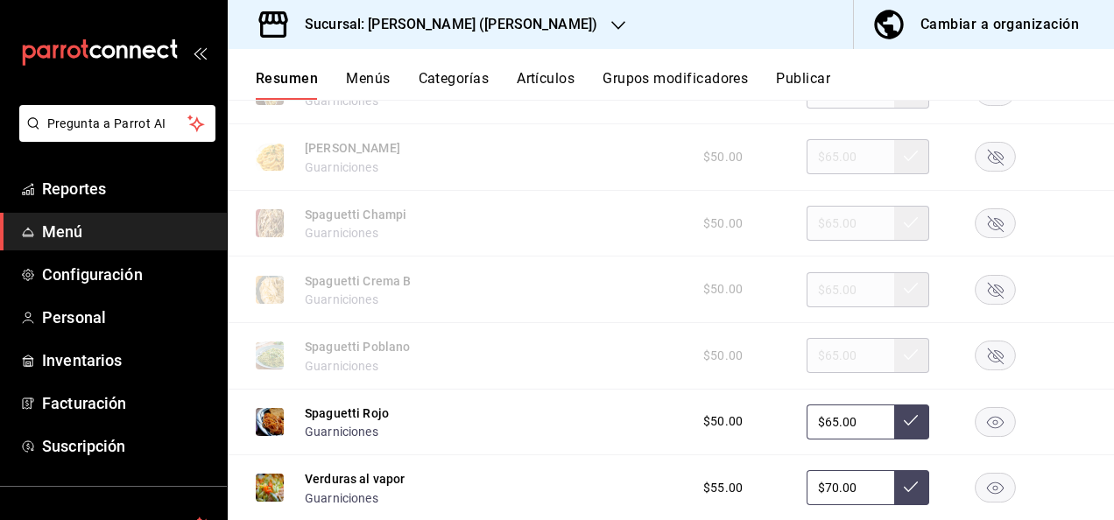
scroll to position [3398, 0]
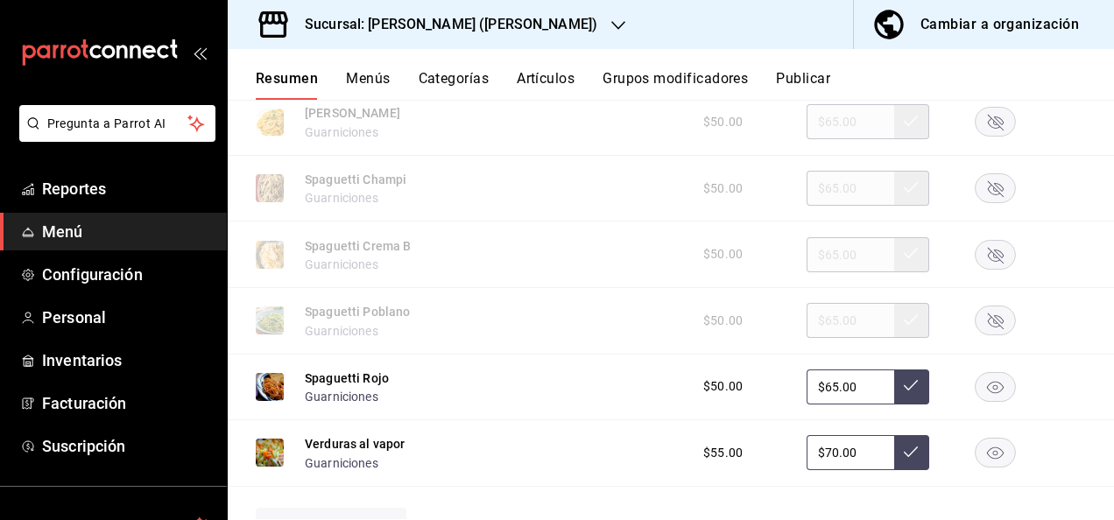
click at [820, 74] on button "Publicar" at bounding box center [803, 85] width 54 height 30
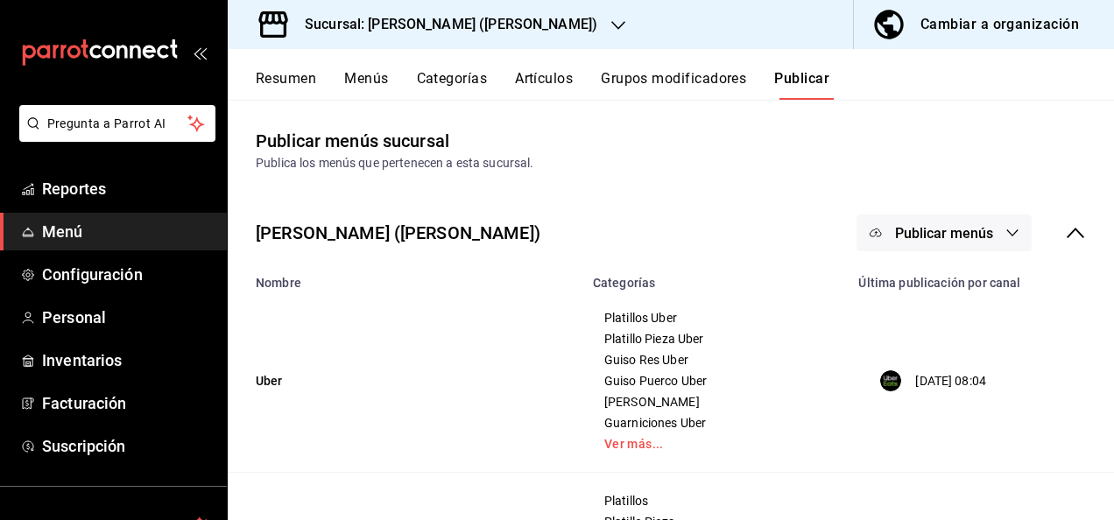
click at [948, 241] on span "Publicar menús" at bounding box center [944, 233] width 98 height 17
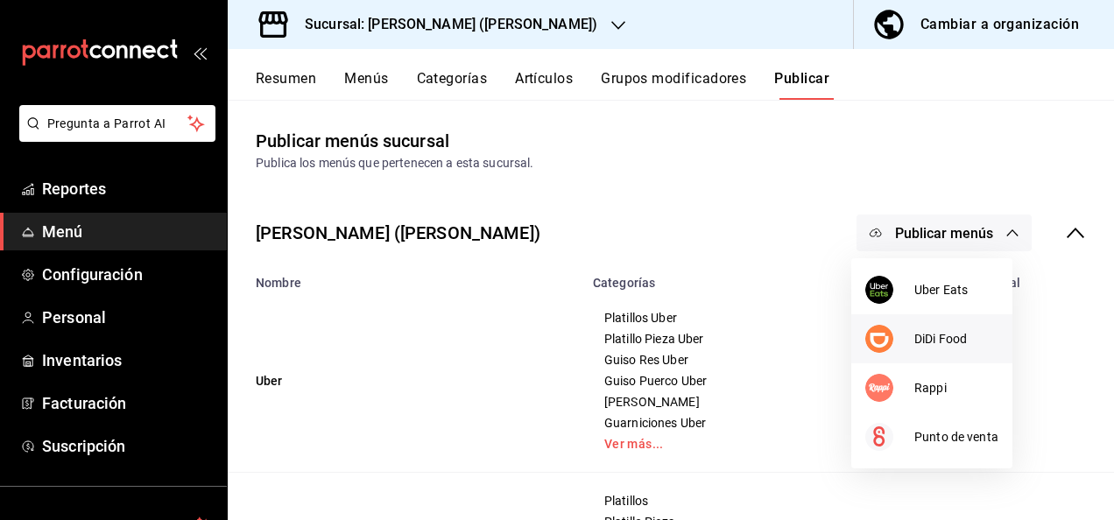
click at [905, 337] on div at bounding box center [889, 339] width 49 height 28
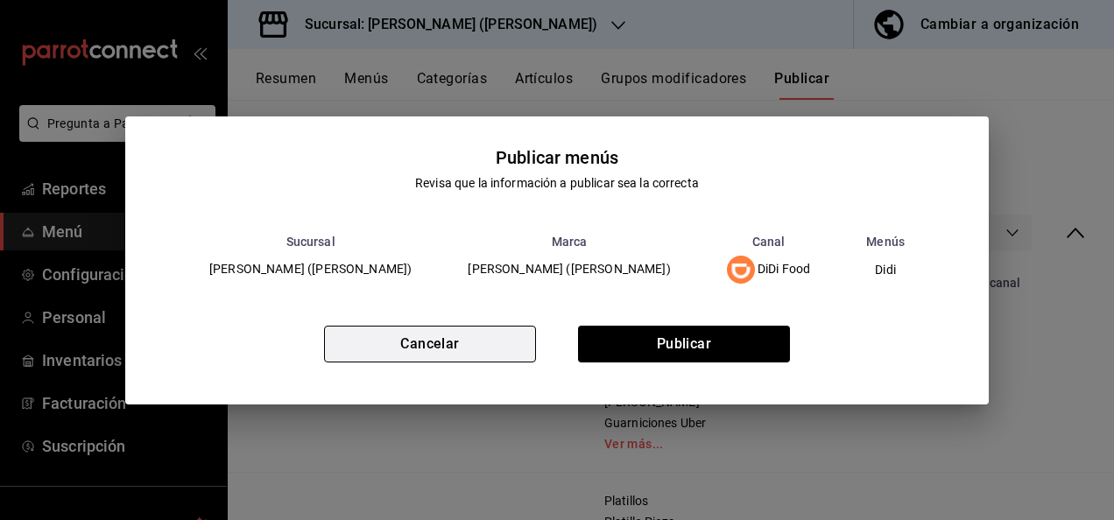
click at [459, 362] on button "Cancelar" at bounding box center [430, 344] width 212 height 37
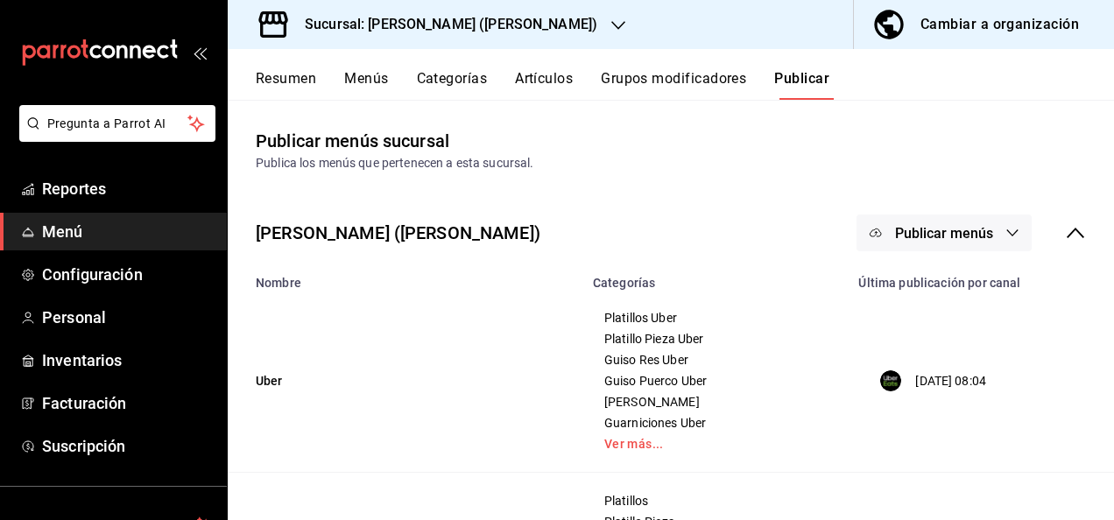
click at [278, 75] on button "Resumen" at bounding box center [286, 85] width 60 height 30
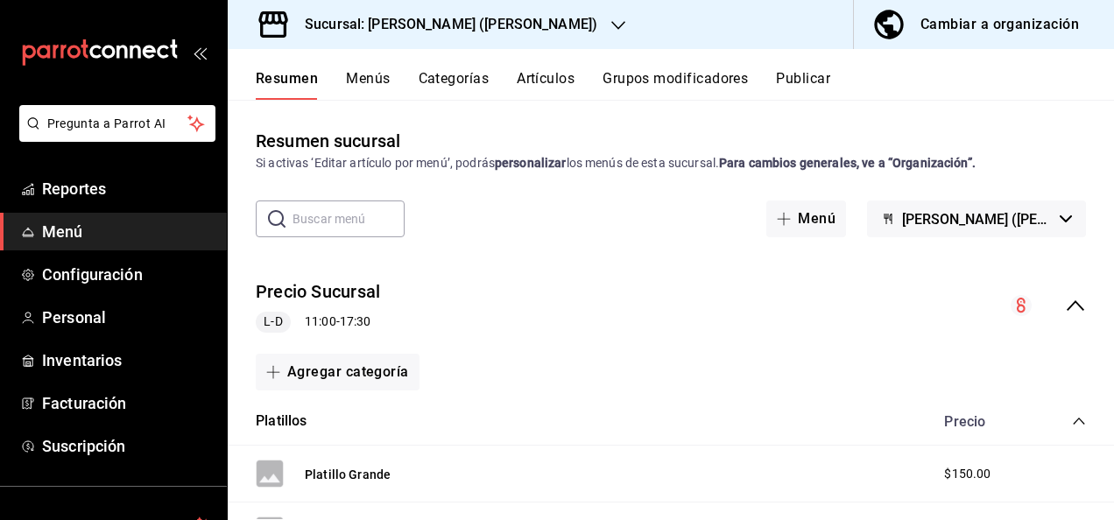
click at [1065, 306] on icon "collapse-menu-row" at bounding box center [1075, 305] width 21 height 21
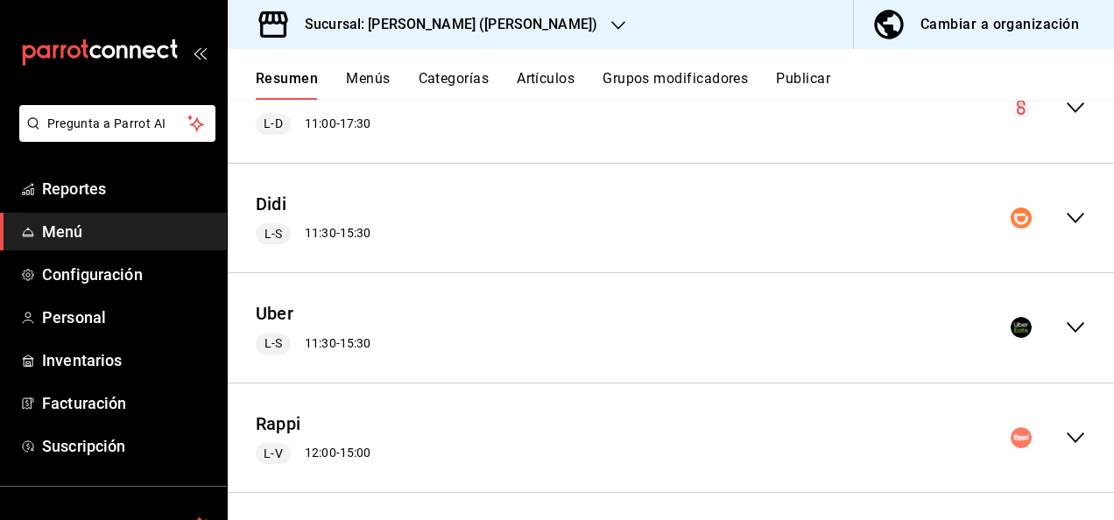
scroll to position [205, 0]
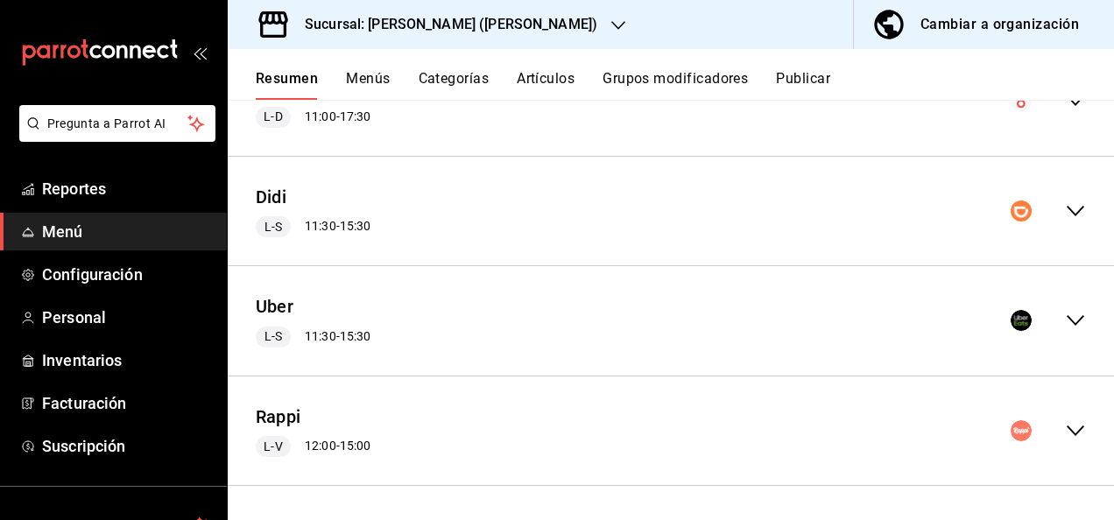
click at [1067, 323] on icon "collapse-menu-row" at bounding box center [1076, 321] width 18 height 11
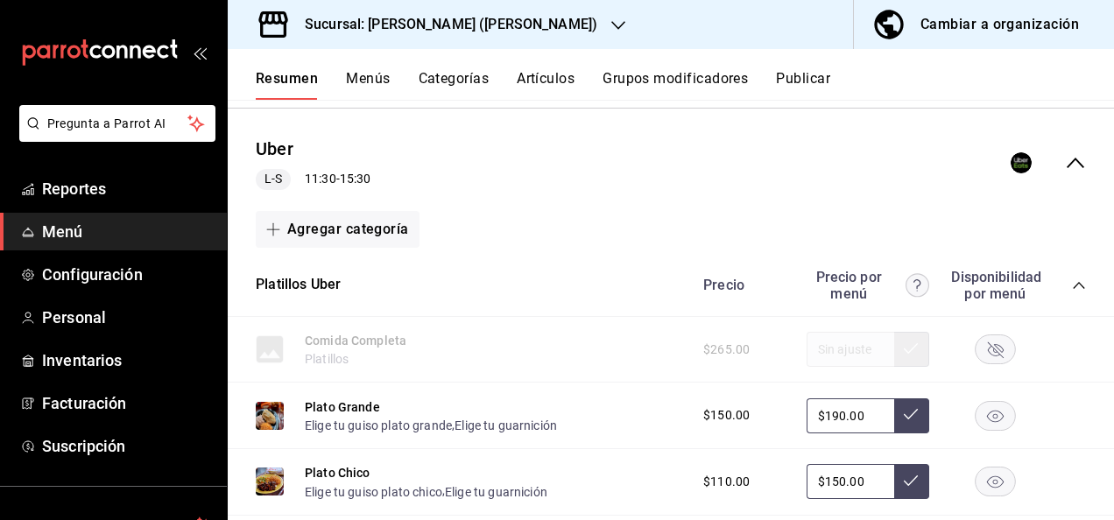
scroll to position [292, 0]
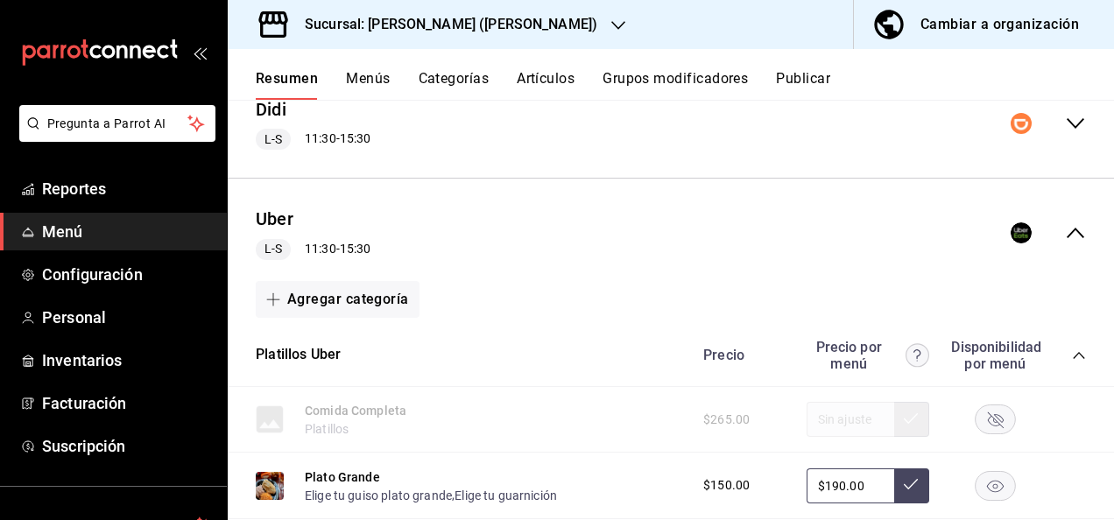
click at [1072, 361] on icon "collapse-category-row" at bounding box center [1079, 356] width 14 height 14
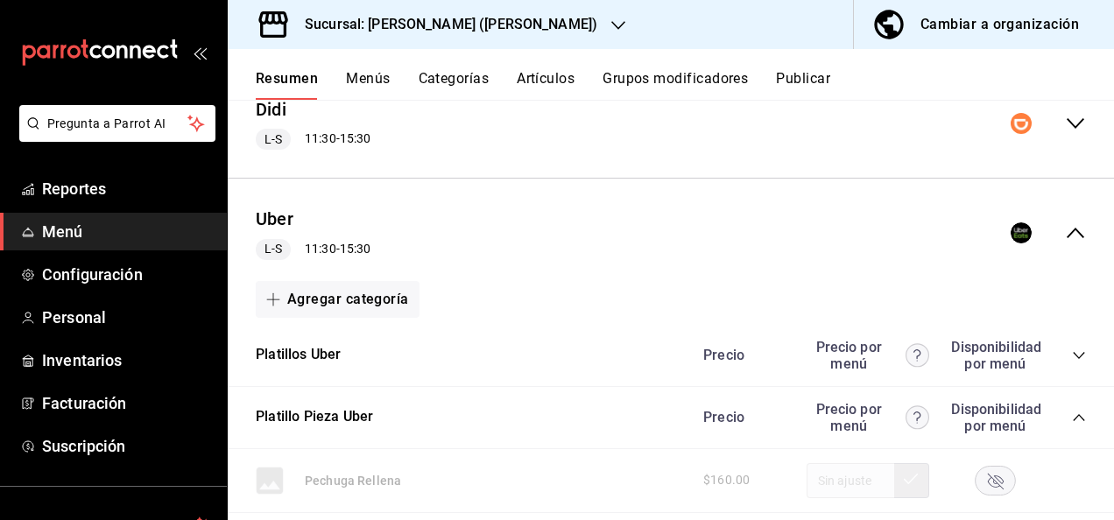
click at [1072, 420] on icon "collapse-category-row" at bounding box center [1079, 418] width 14 height 14
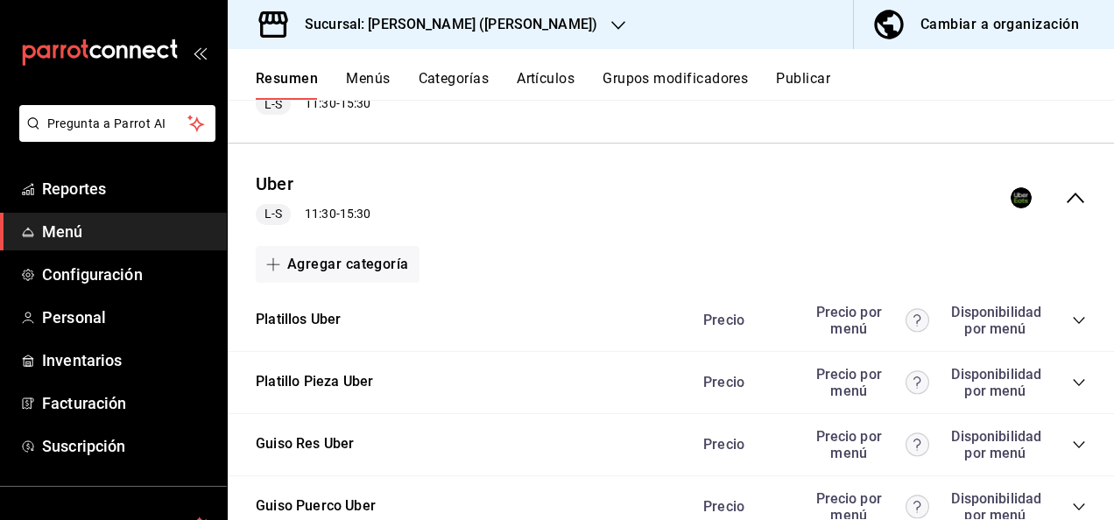
scroll to position [490, 0]
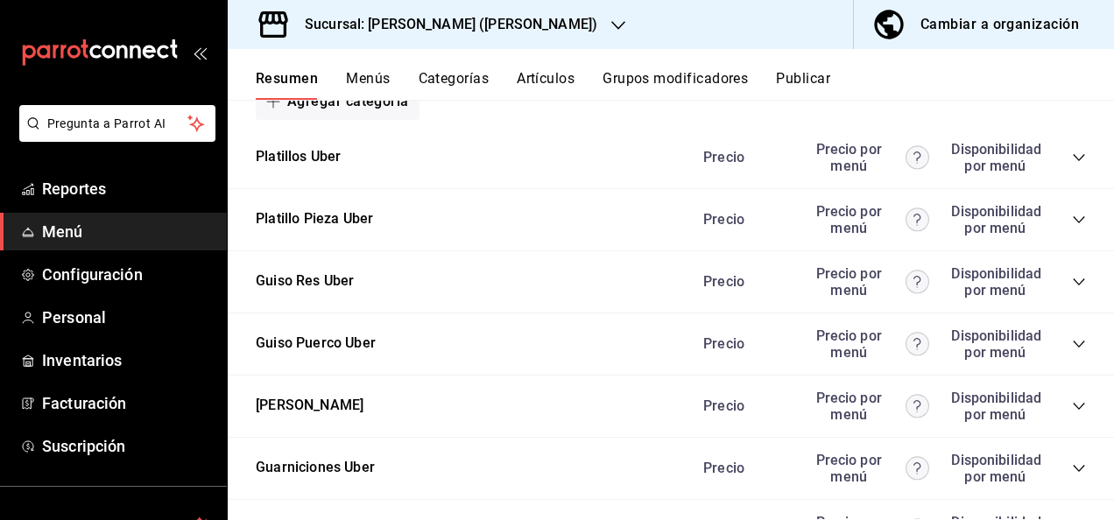
click at [1072, 282] on icon "collapse-category-row" at bounding box center [1079, 282] width 14 height 14
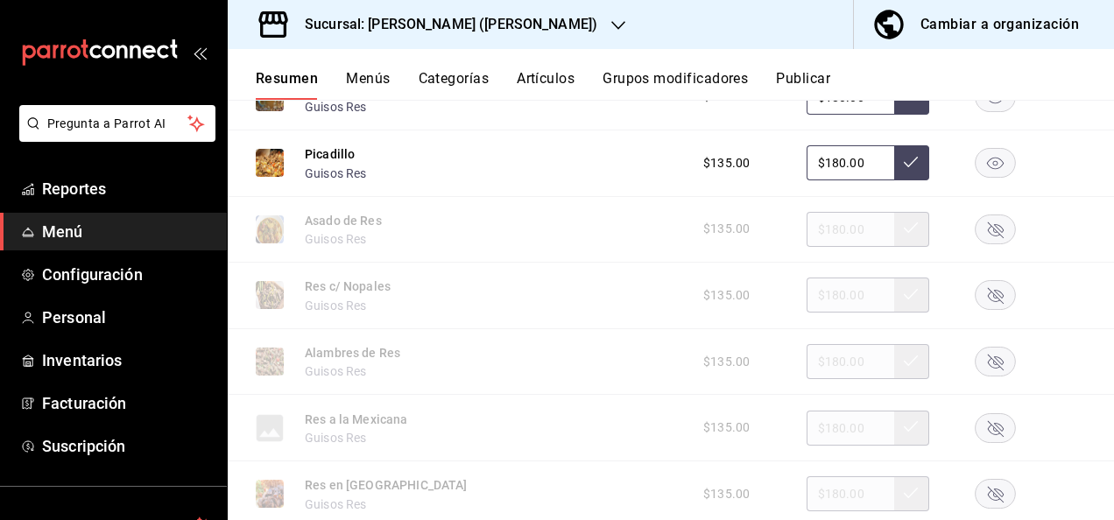
scroll to position [887, 0]
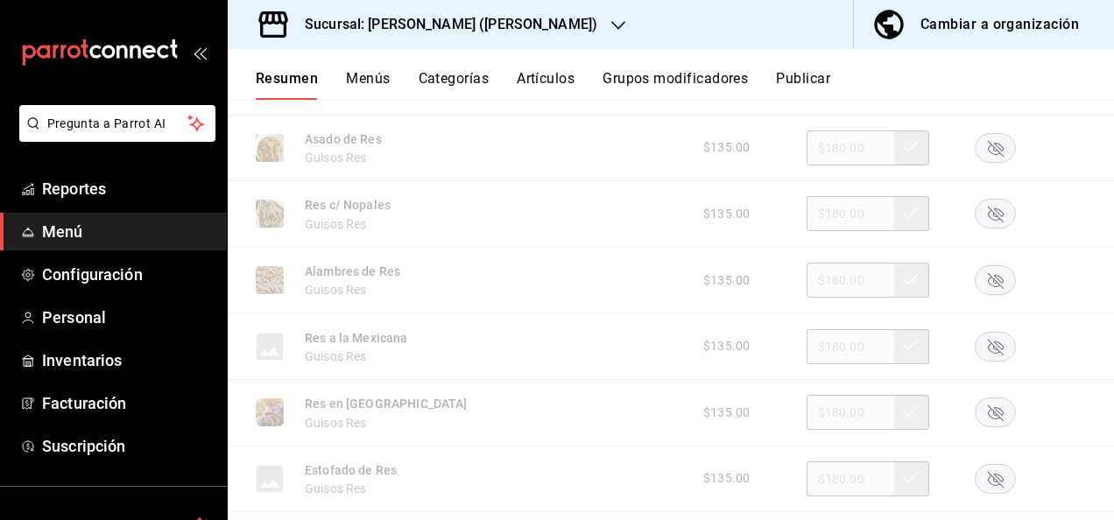
click at [988, 359] on rect "button" at bounding box center [996, 346] width 40 height 29
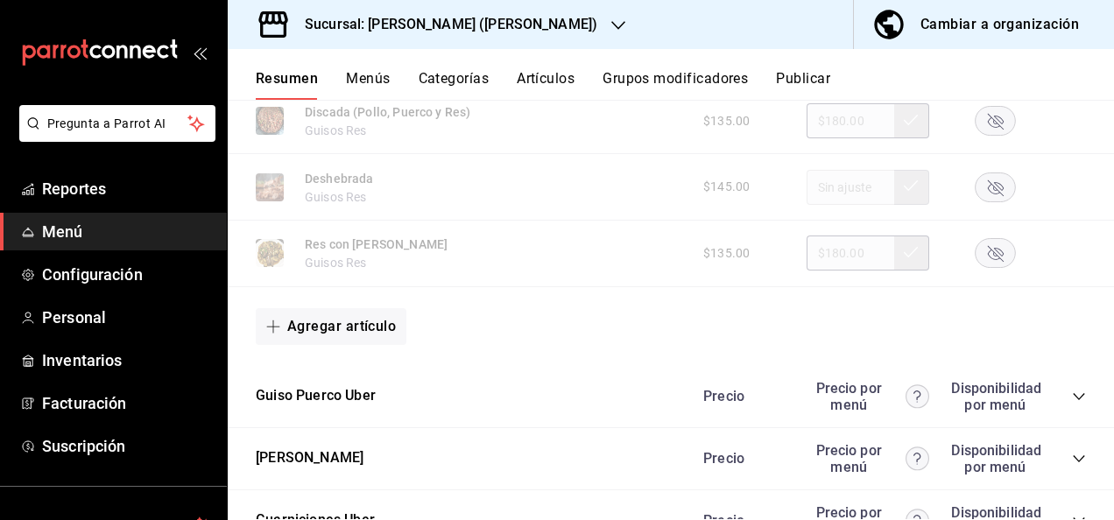
scroll to position [1460, 0]
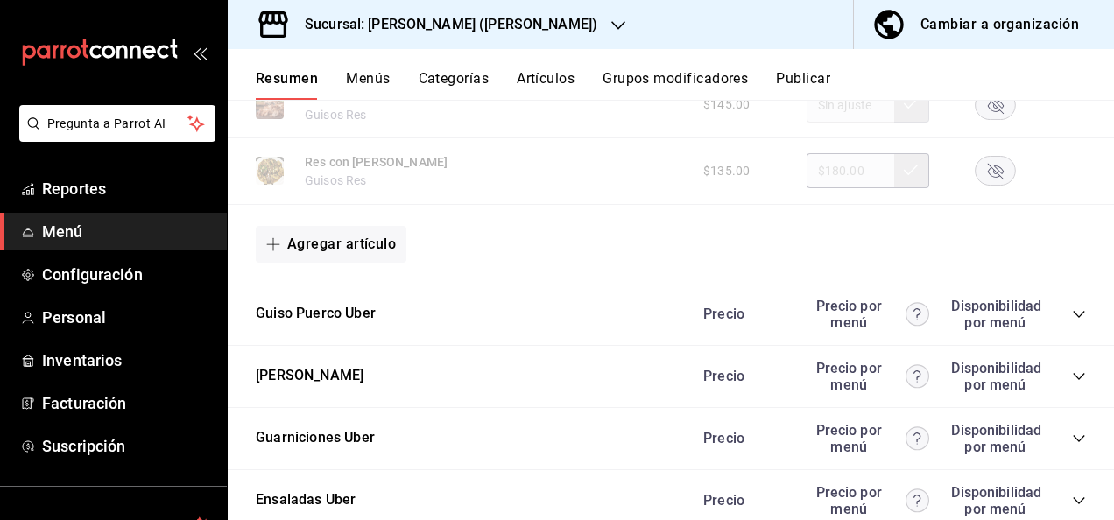
click at [1072, 314] on icon "collapse-category-row" at bounding box center [1079, 314] width 14 height 14
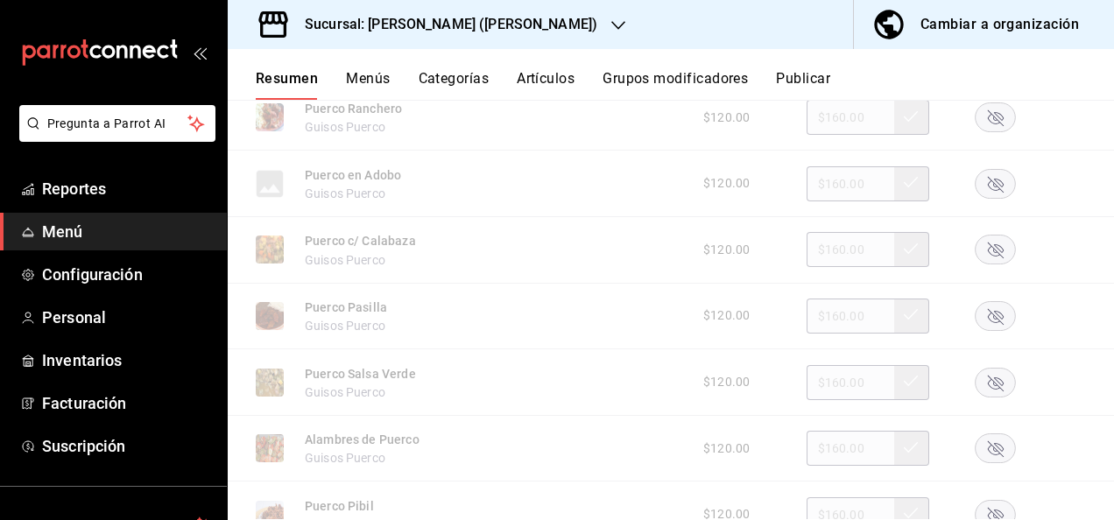
scroll to position [2067, 0]
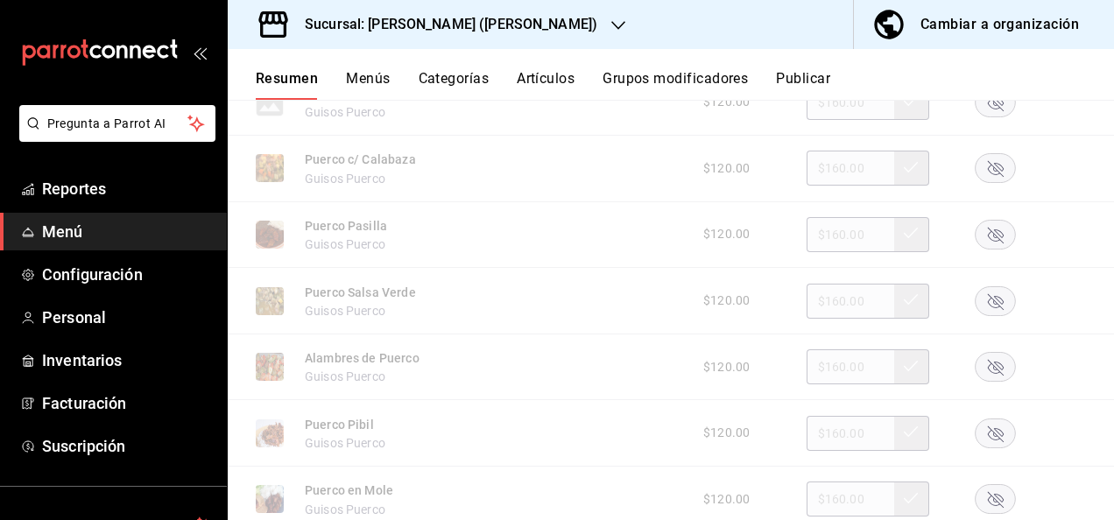
click at [976, 229] on rect "button" at bounding box center [996, 234] width 40 height 29
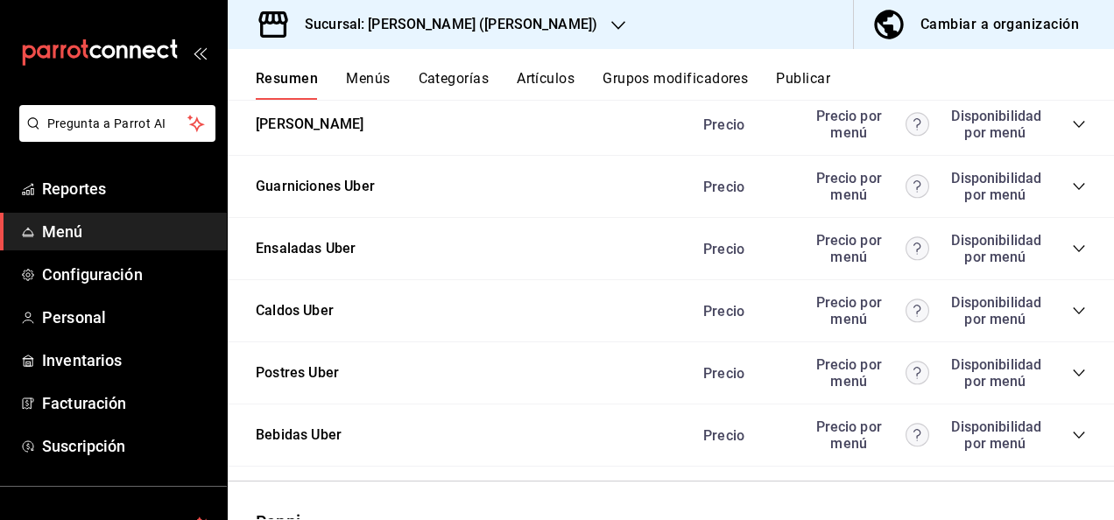
scroll to position [2767, 0]
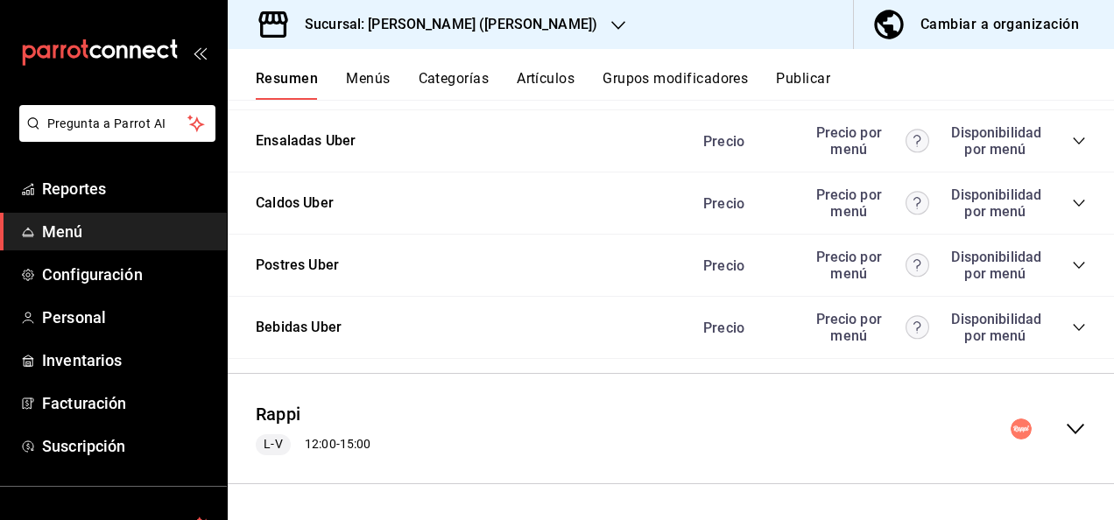
click at [1065, 424] on icon "collapse-menu-row" at bounding box center [1075, 429] width 21 height 21
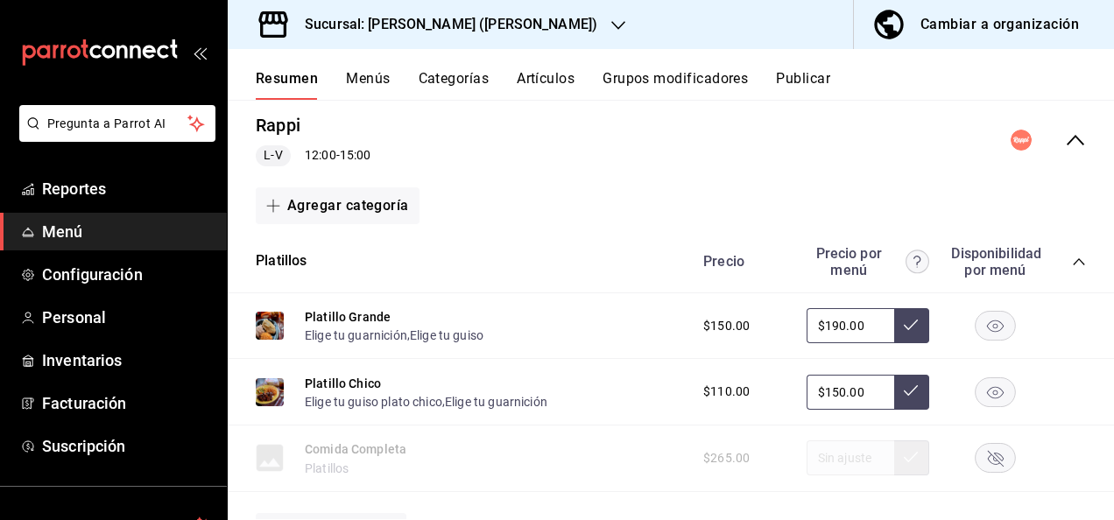
scroll to position [3130, 0]
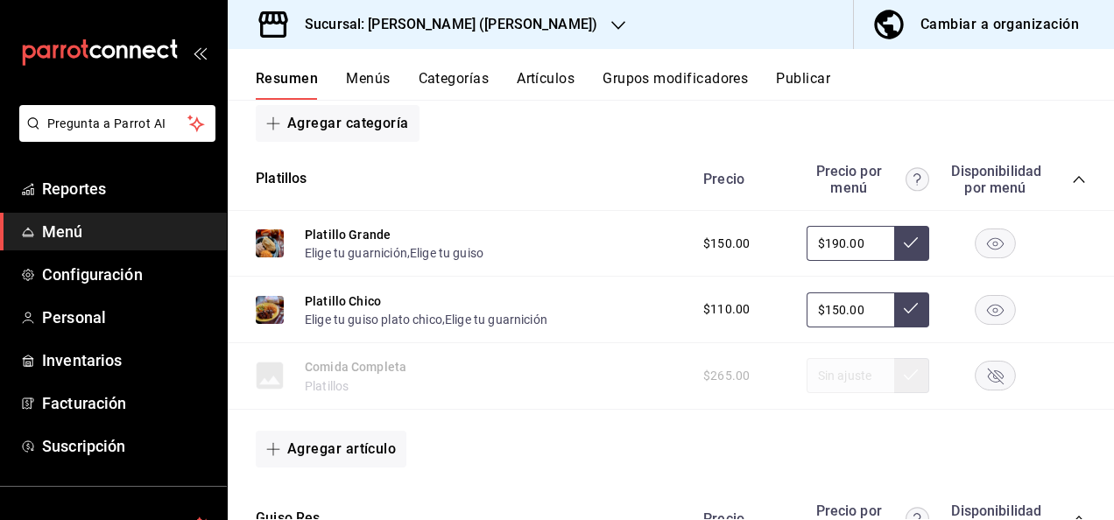
click at [1072, 185] on icon "collapse-category-row" at bounding box center [1079, 180] width 14 height 14
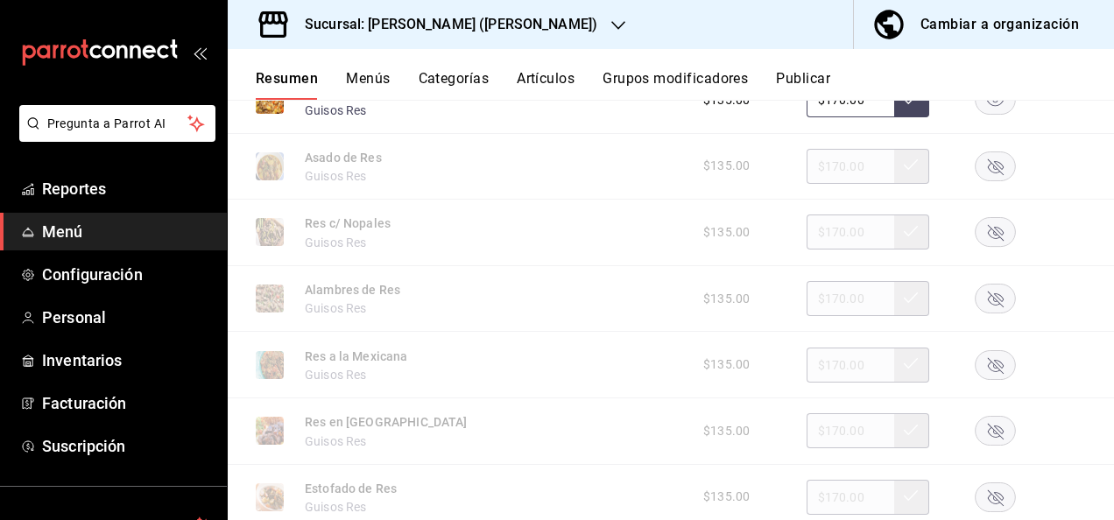
scroll to position [3527, 0]
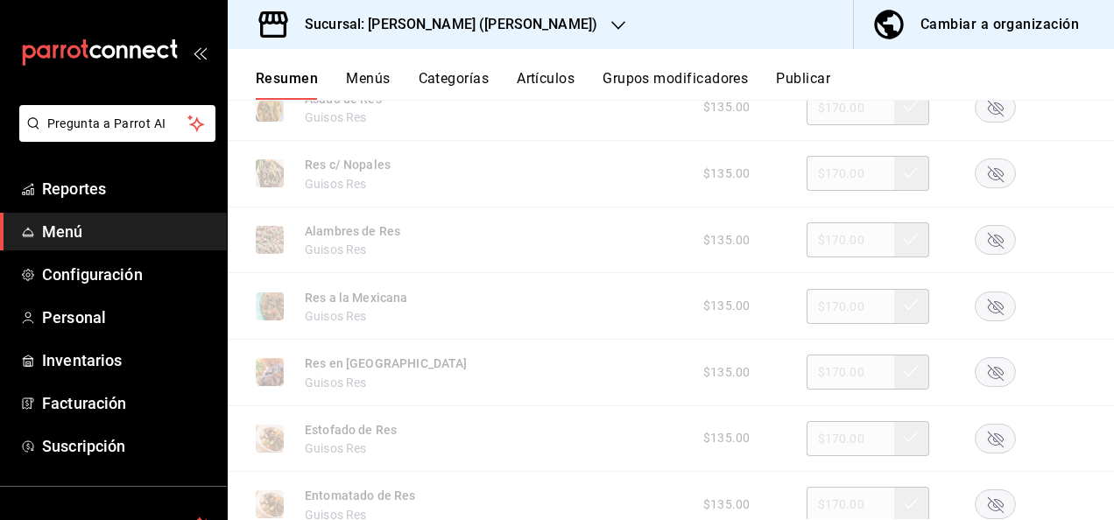
click at [979, 318] on rect "button" at bounding box center [996, 306] width 40 height 29
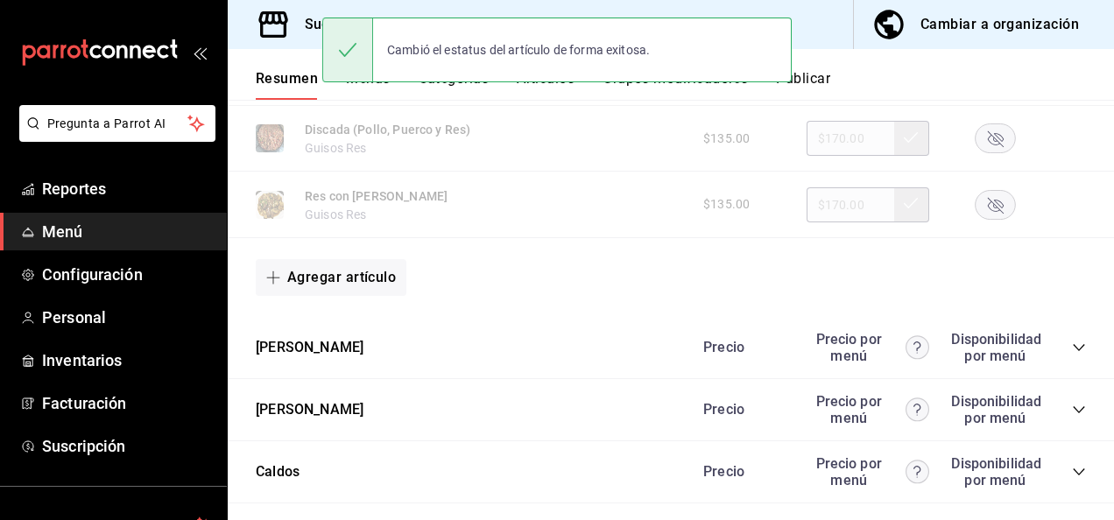
scroll to position [4041, 0]
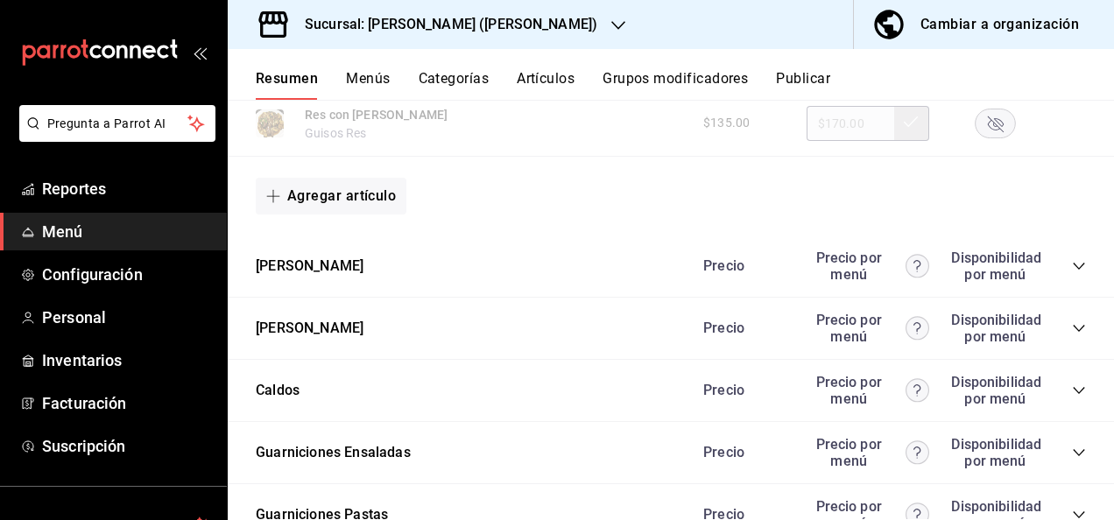
click at [1072, 335] on icon "collapse-category-row" at bounding box center [1079, 328] width 14 height 14
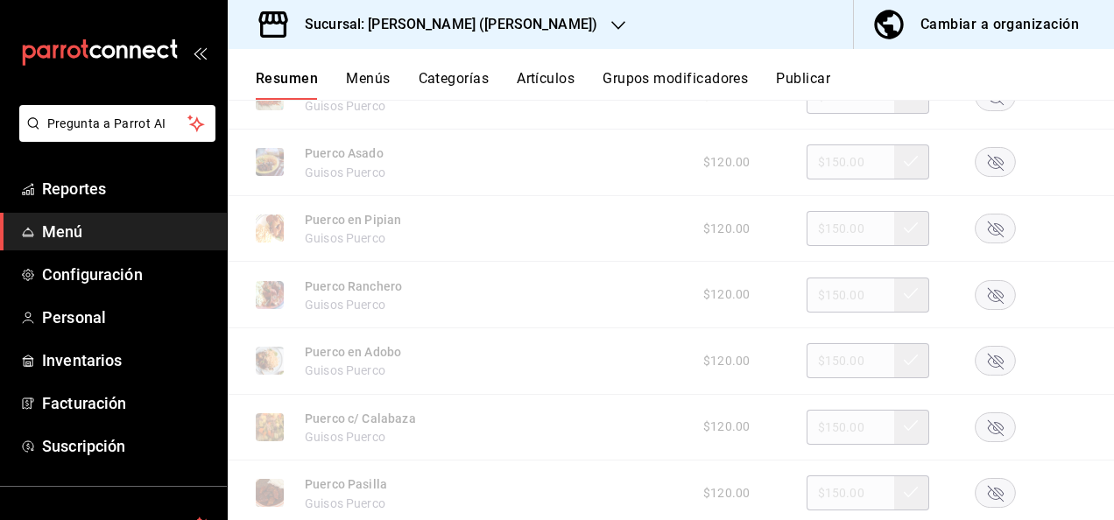
scroll to position [4531, 0]
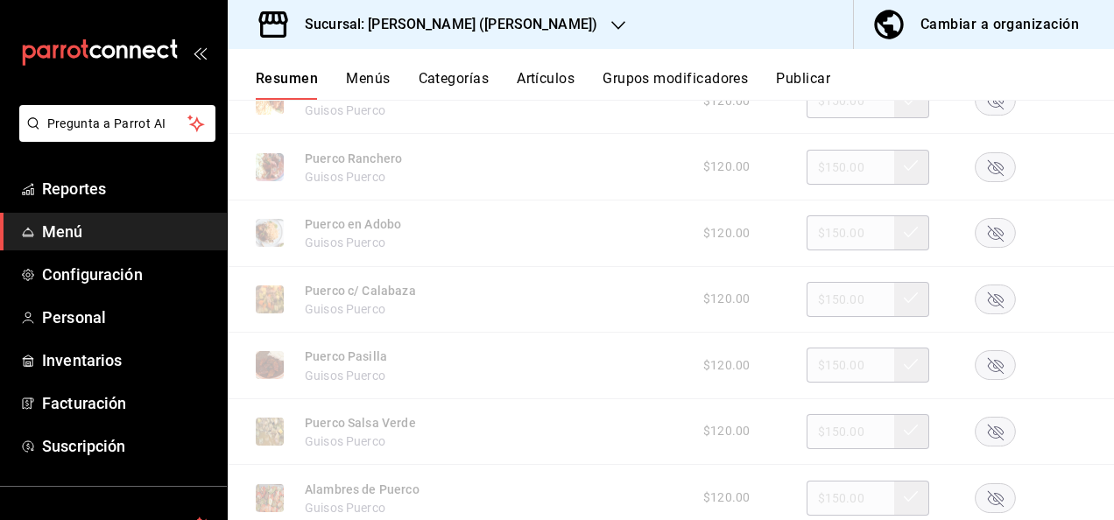
click at [979, 377] on rect "button" at bounding box center [996, 365] width 40 height 29
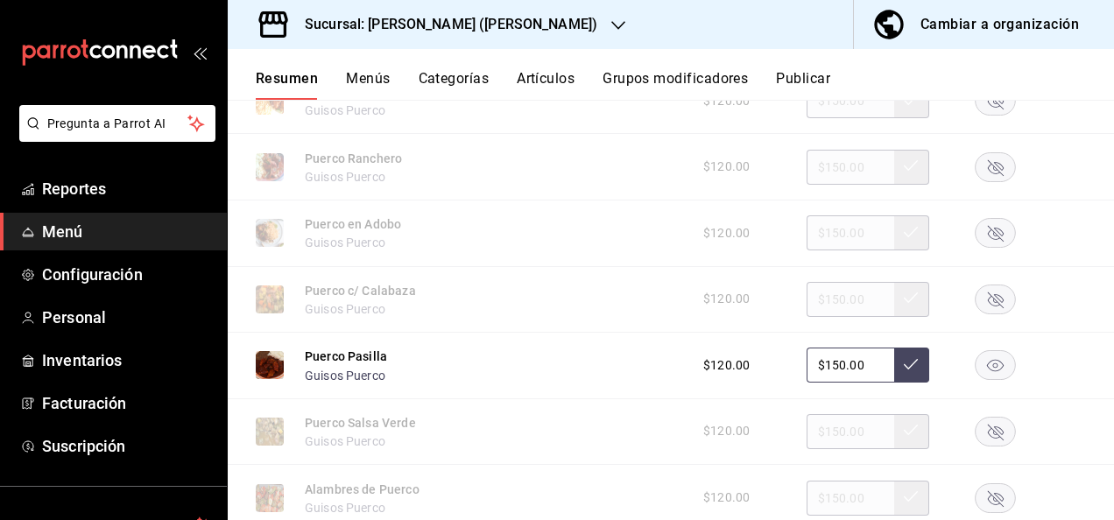
click at [993, 446] on rect "button" at bounding box center [996, 431] width 40 height 29
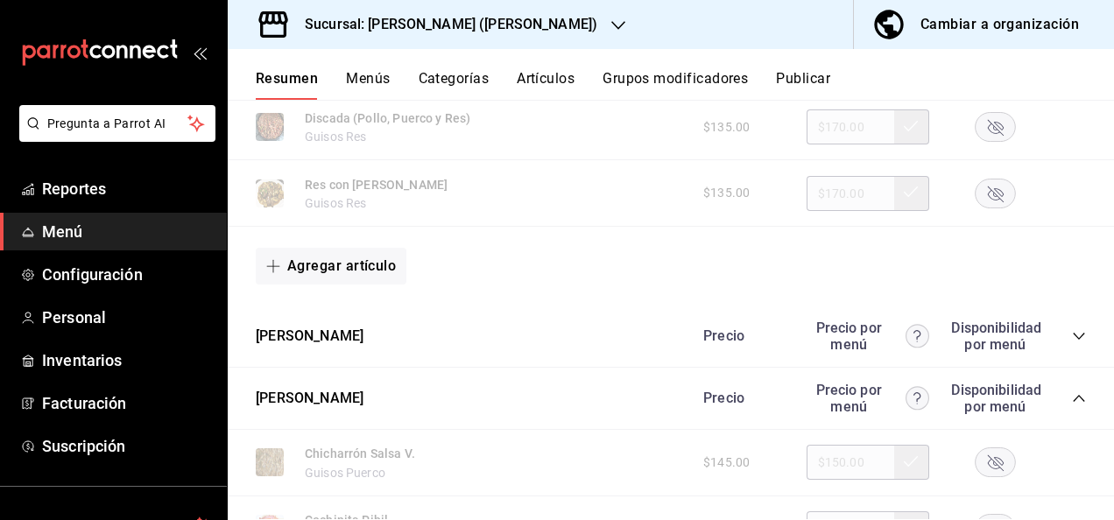
scroll to position [3935, 0]
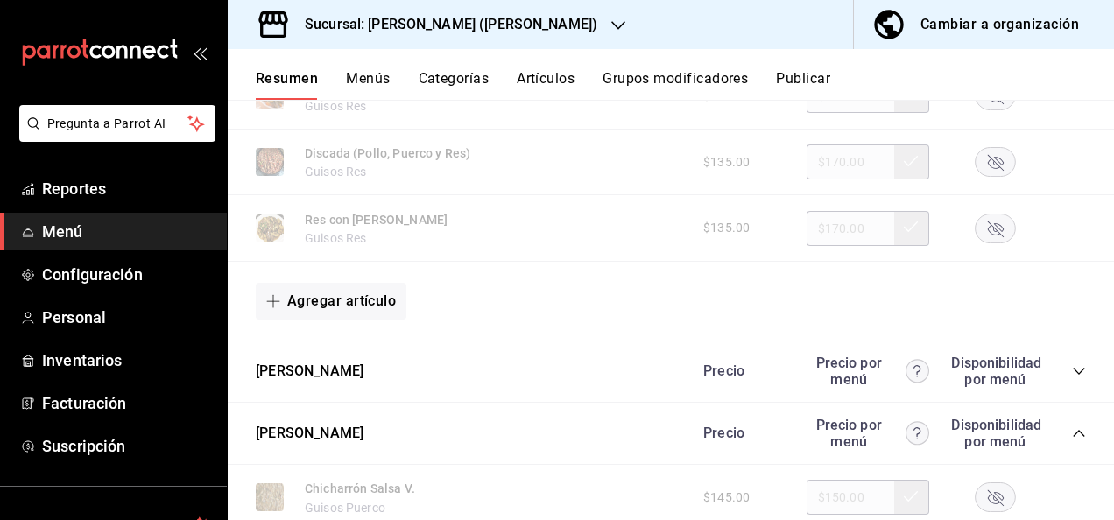
click at [1072, 378] on icon "collapse-category-row" at bounding box center [1079, 371] width 14 height 14
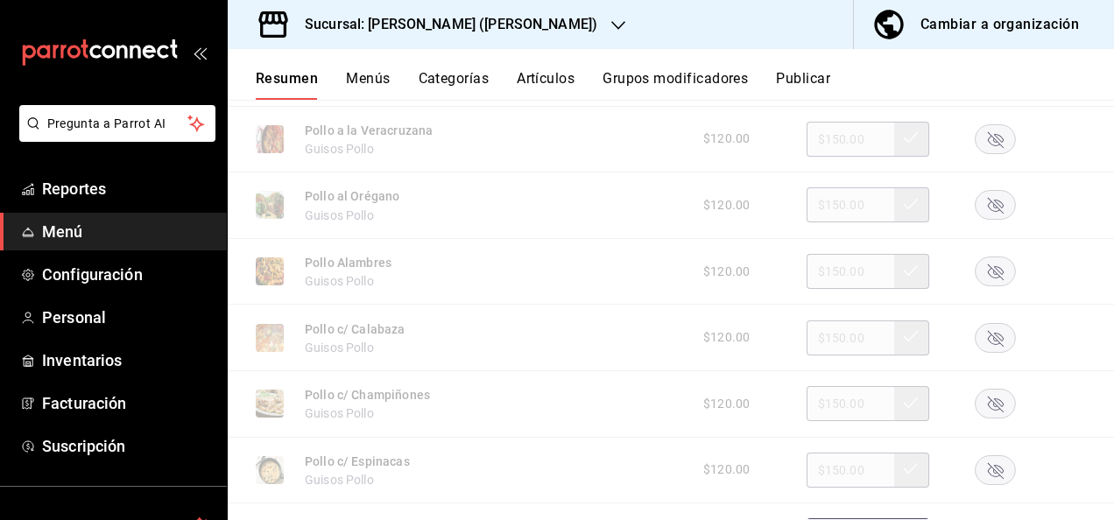
scroll to position [4344, 0]
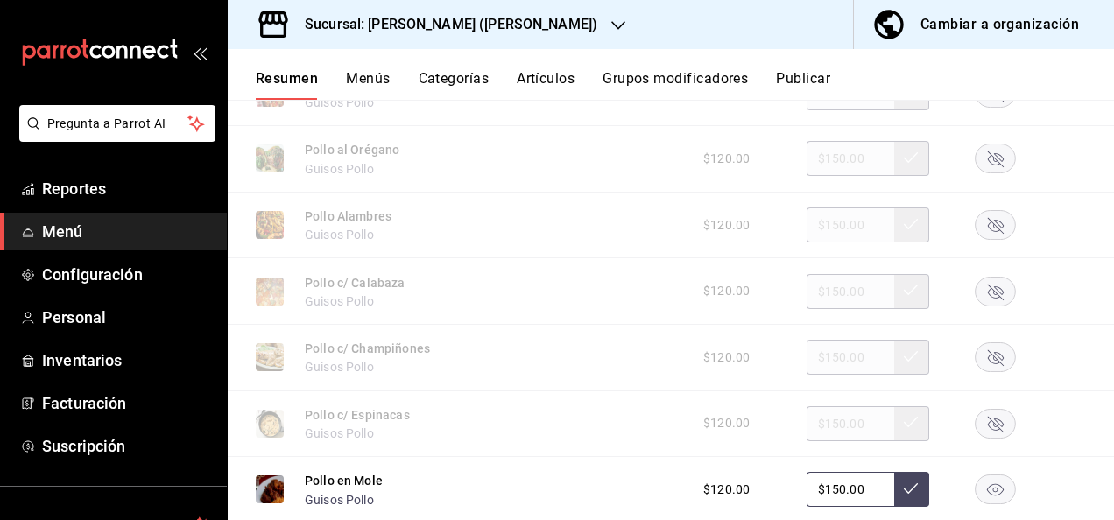
click at [984, 372] on rect "button" at bounding box center [996, 357] width 40 height 29
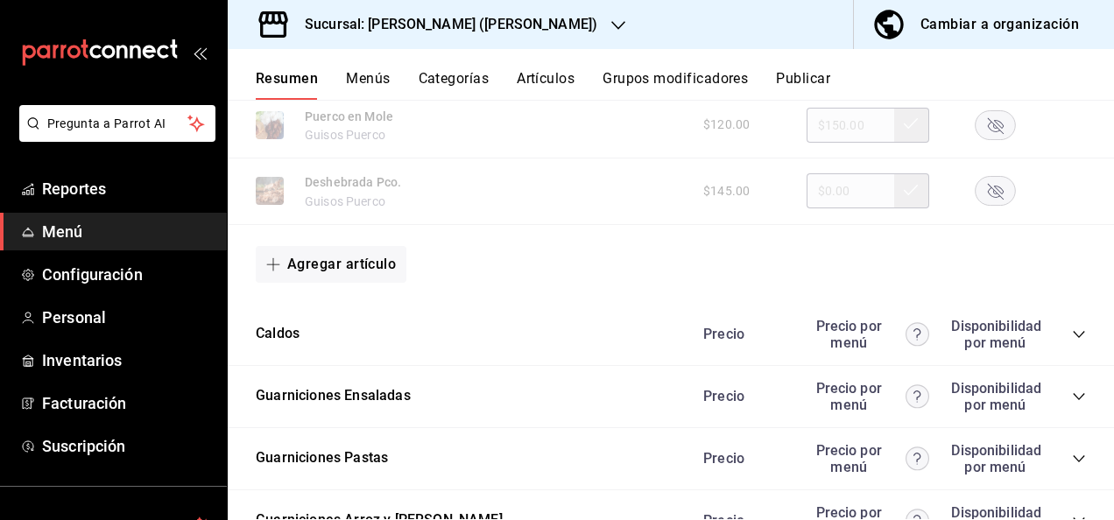
scroll to position [6272, 0]
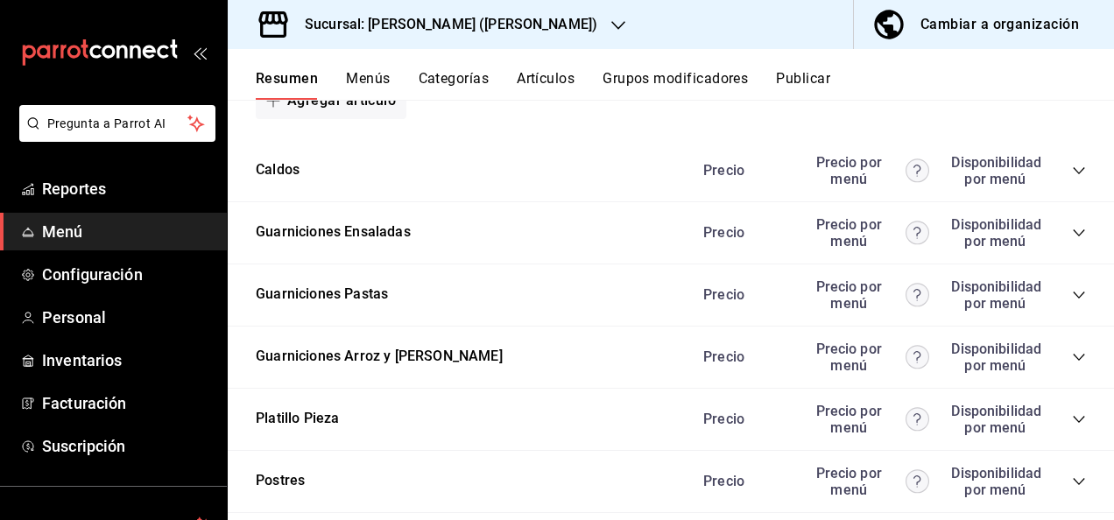
click at [1072, 302] on icon "collapse-category-row" at bounding box center [1079, 295] width 14 height 14
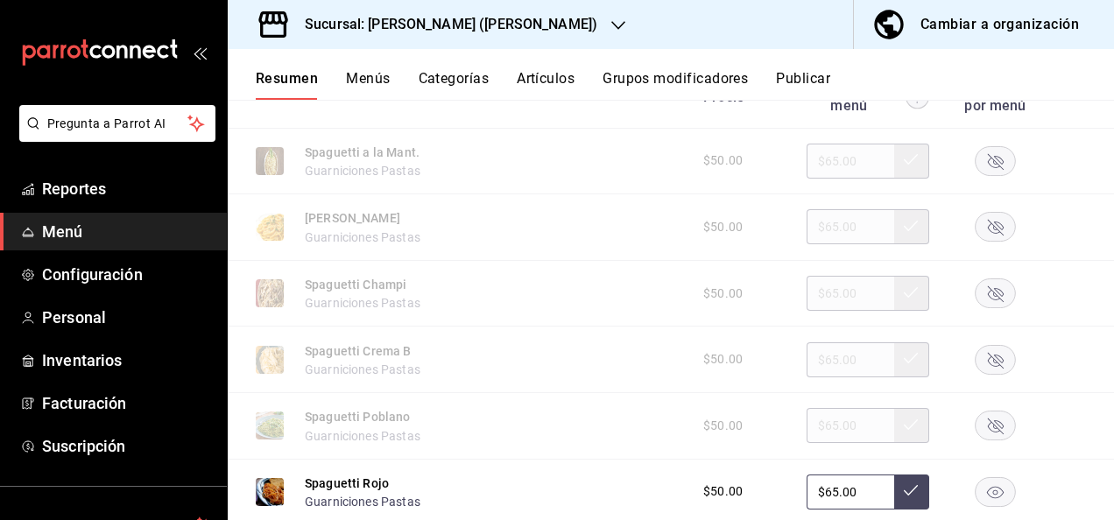
scroll to position [6587, 0]
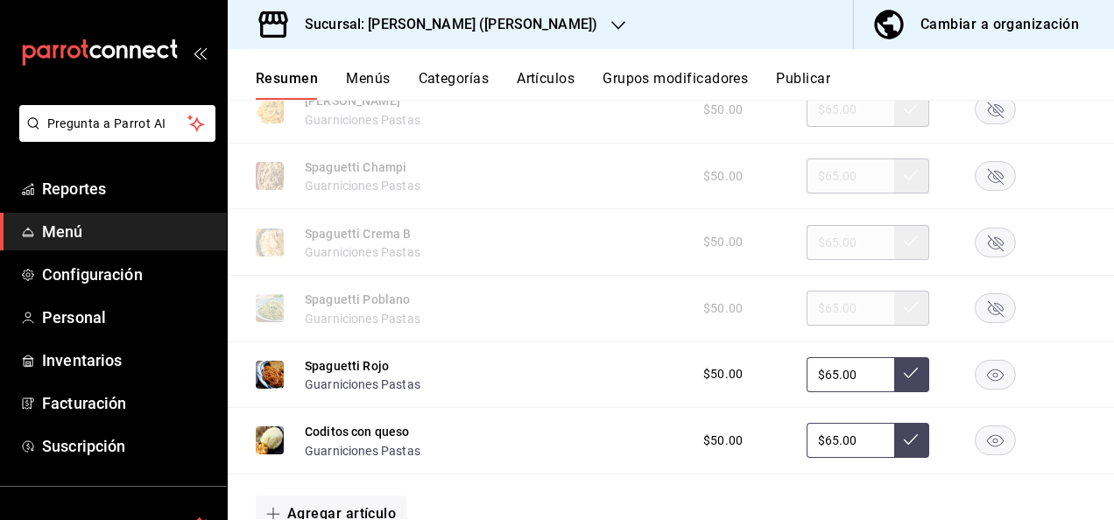
click at [988, 257] on rect "button" at bounding box center [996, 242] width 40 height 29
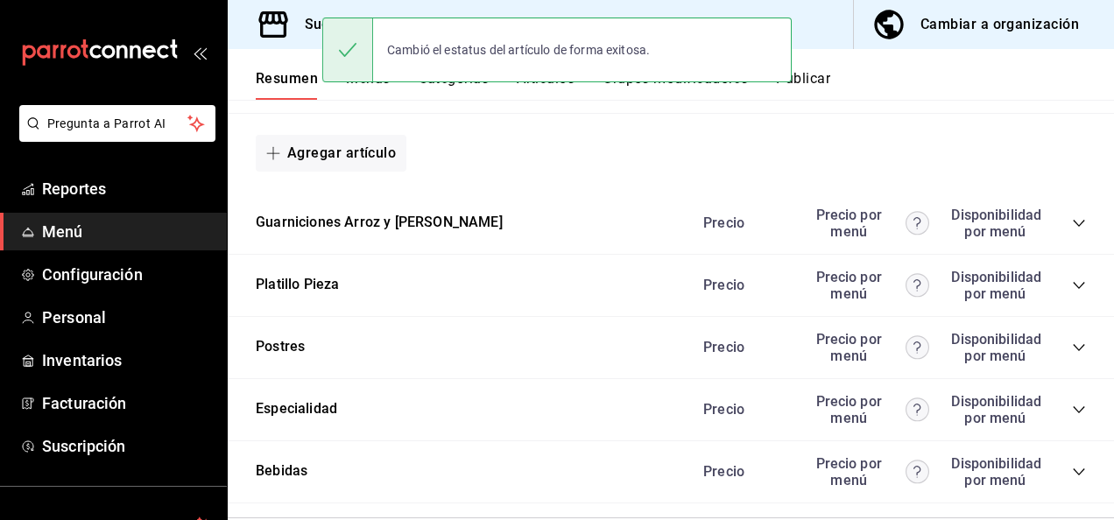
scroll to position [7008, 0]
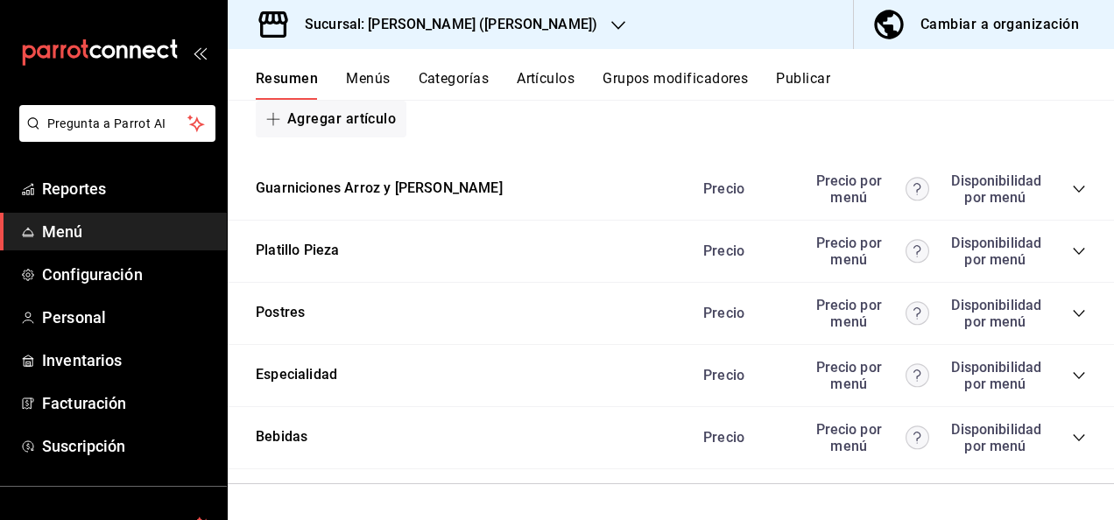
click at [815, 70] on button "Publicar" at bounding box center [803, 85] width 54 height 30
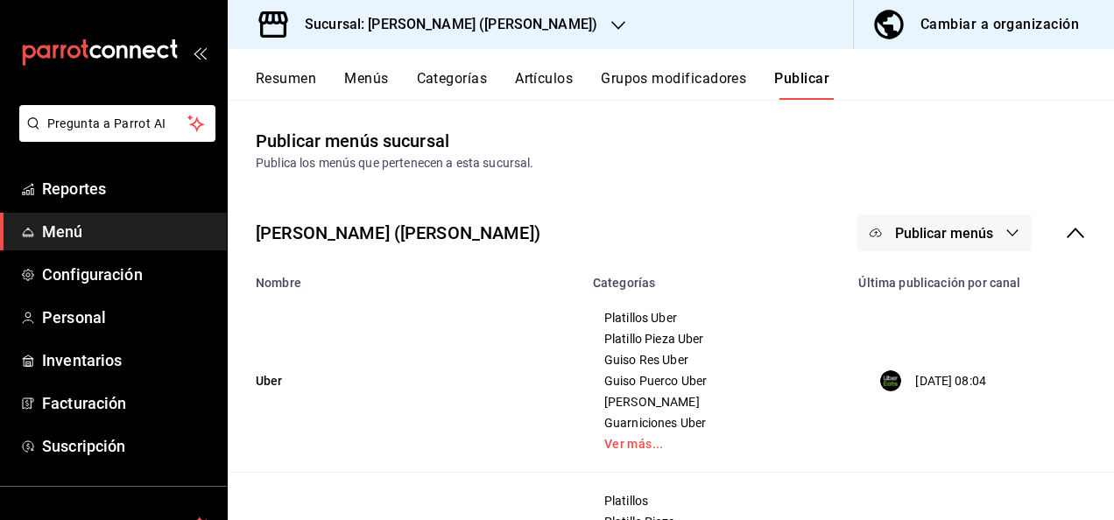
click at [988, 222] on button "Publicar menús" at bounding box center [943, 233] width 175 height 37
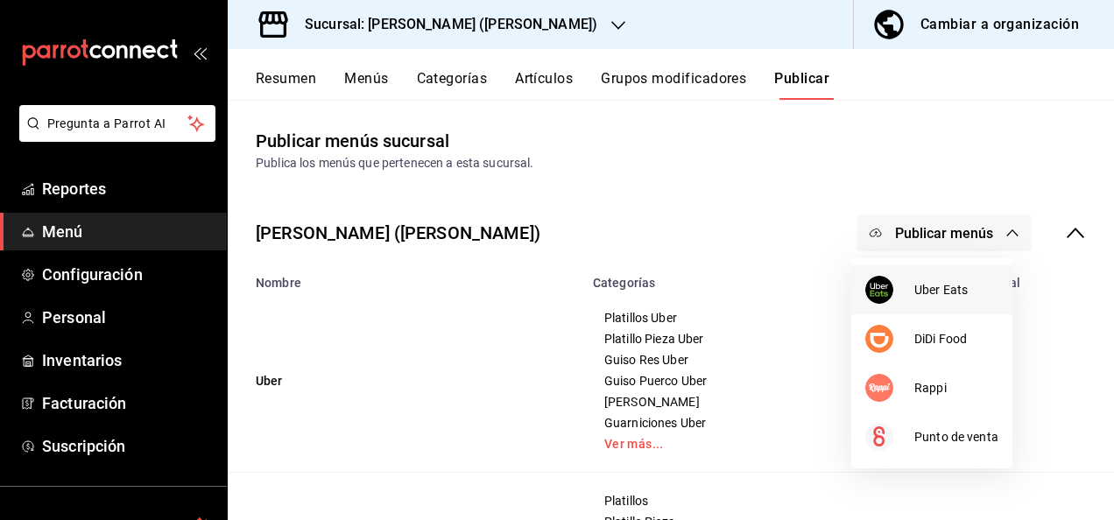
click at [938, 278] on li "Uber Eats" at bounding box center [931, 289] width 161 height 49
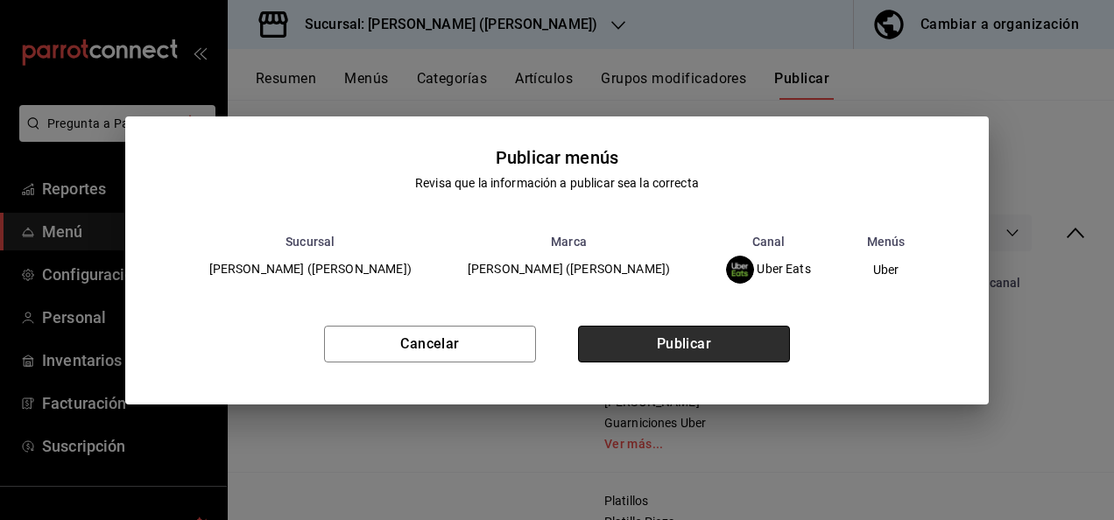
click at [735, 347] on button "Publicar" at bounding box center [684, 344] width 212 height 37
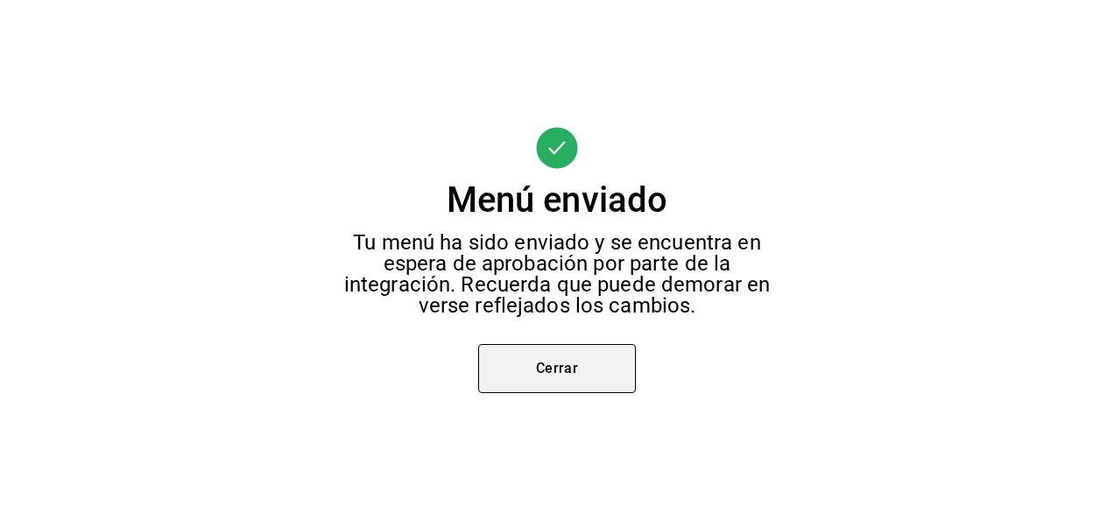
click at [571, 354] on button "Cerrar" at bounding box center [557, 368] width 158 height 49
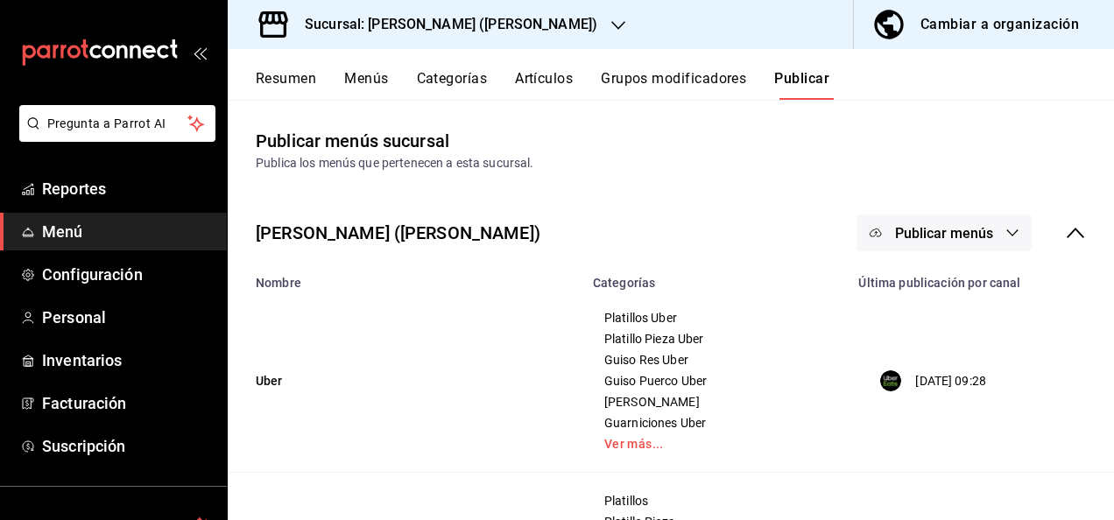
click at [976, 243] on button "Publicar menús" at bounding box center [943, 233] width 175 height 37
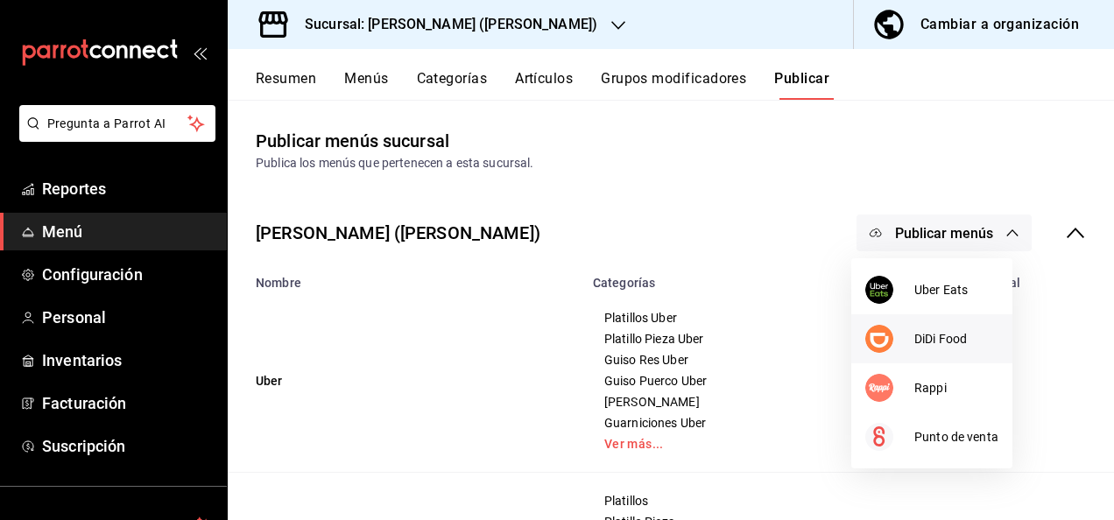
click at [936, 330] on span "DiDi Food" at bounding box center [956, 339] width 84 height 18
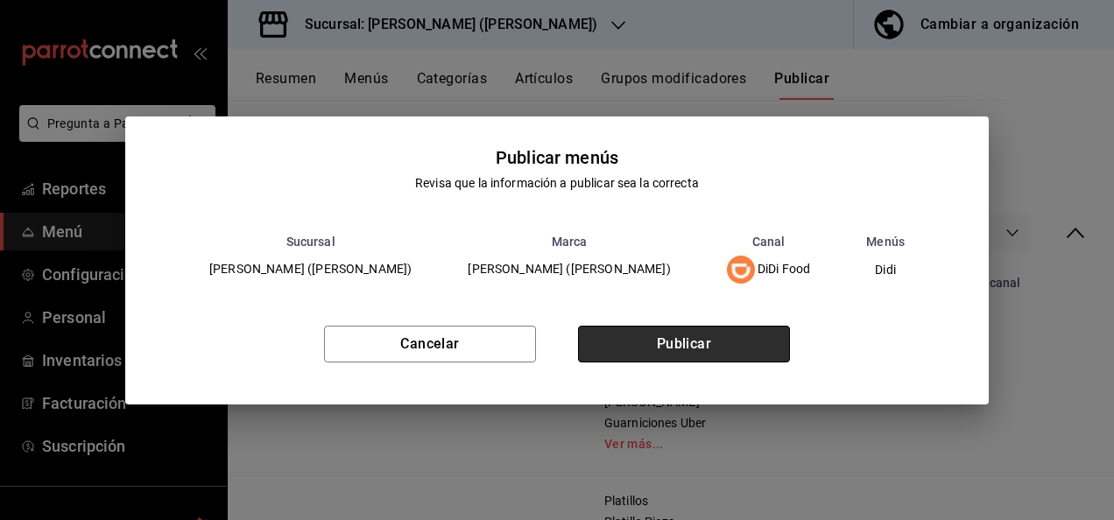
click at [710, 357] on button "Publicar" at bounding box center [684, 344] width 212 height 37
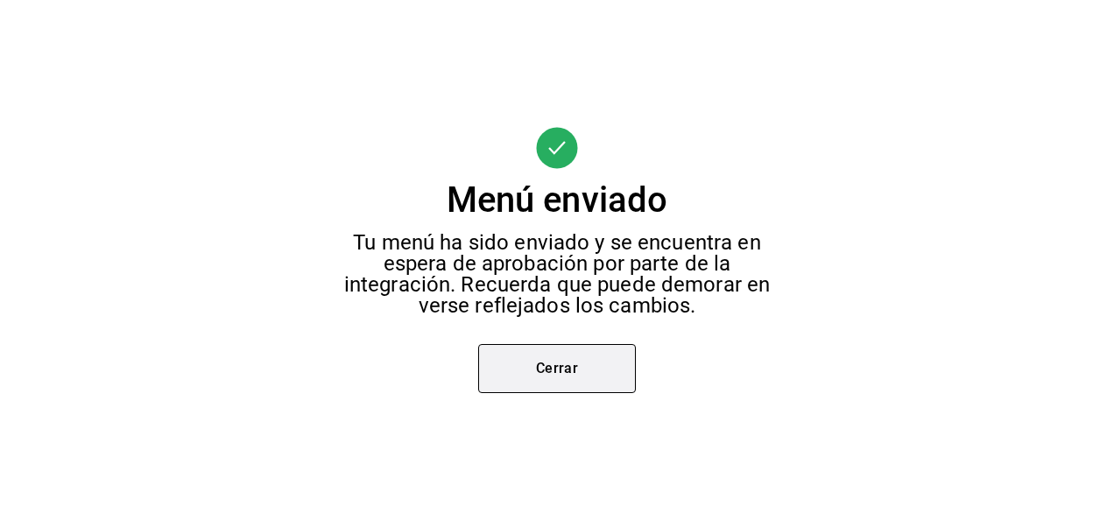
click at [577, 372] on button "Cerrar" at bounding box center [557, 368] width 158 height 49
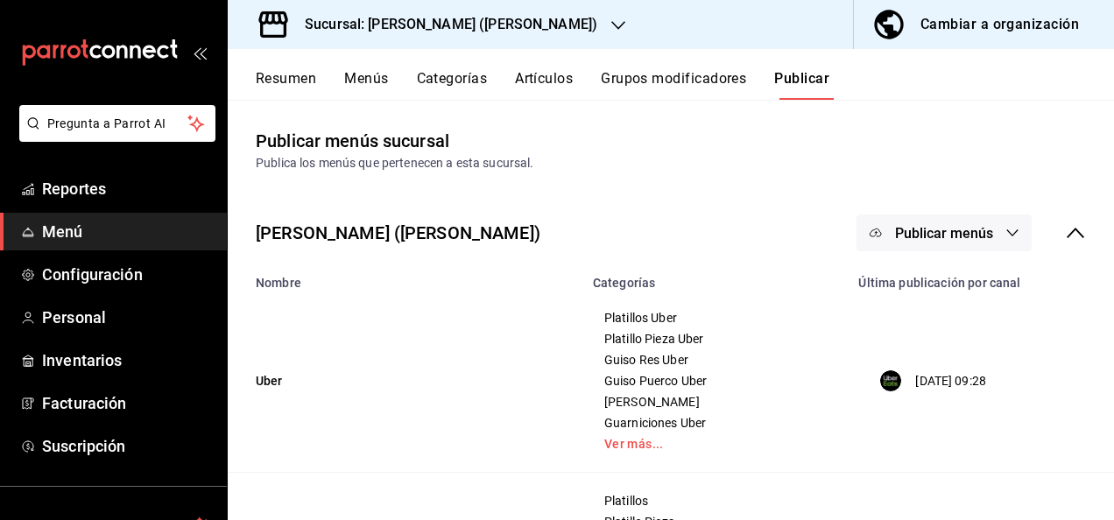
click at [987, 224] on button "Publicar menús" at bounding box center [943, 233] width 175 height 37
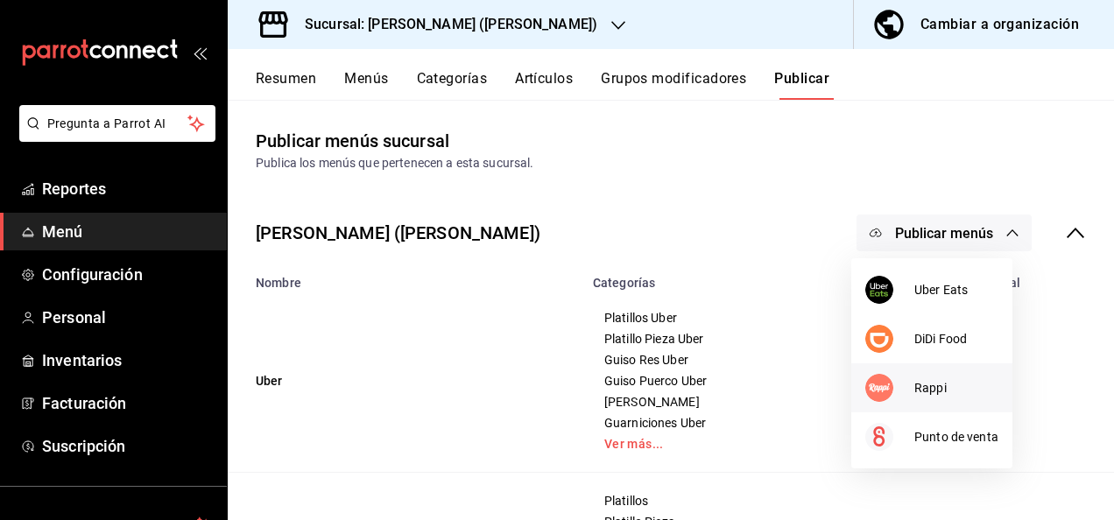
click at [921, 373] on li "Rappi" at bounding box center [931, 387] width 161 height 49
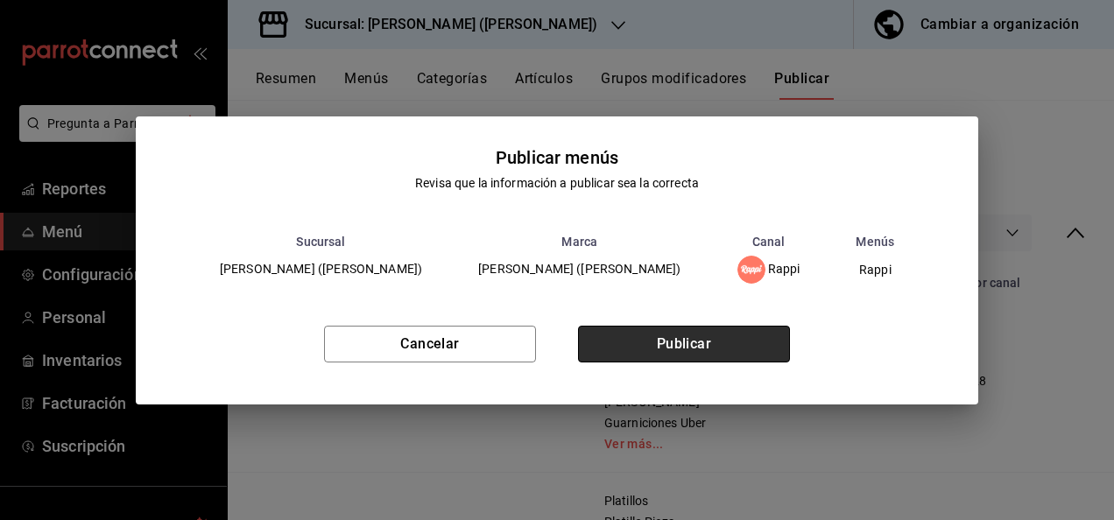
click at [704, 338] on button "Publicar" at bounding box center [684, 344] width 212 height 37
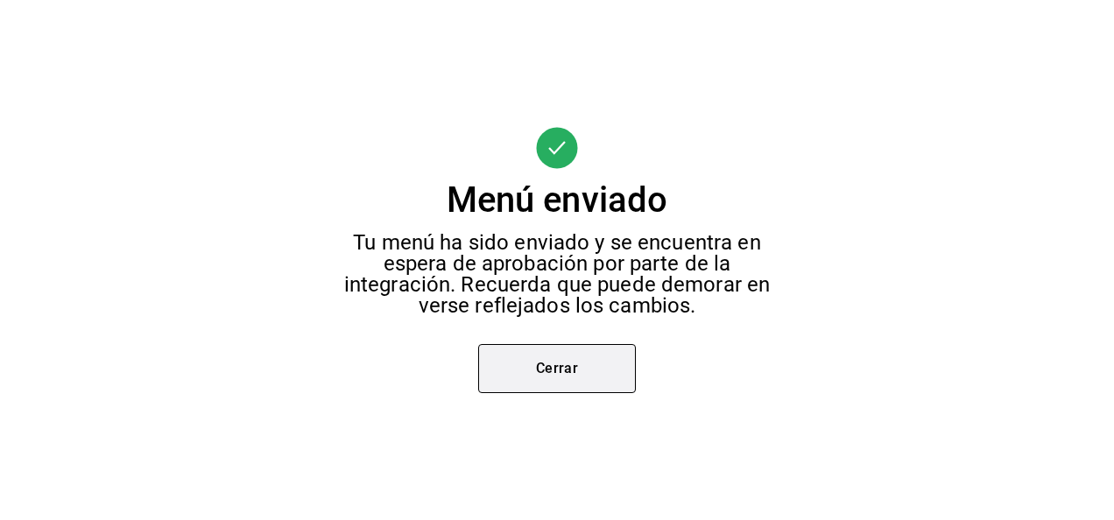
click at [560, 378] on button "Cerrar" at bounding box center [557, 368] width 158 height 49
